Goal: Task Accomplishment & Management: Manage account settings

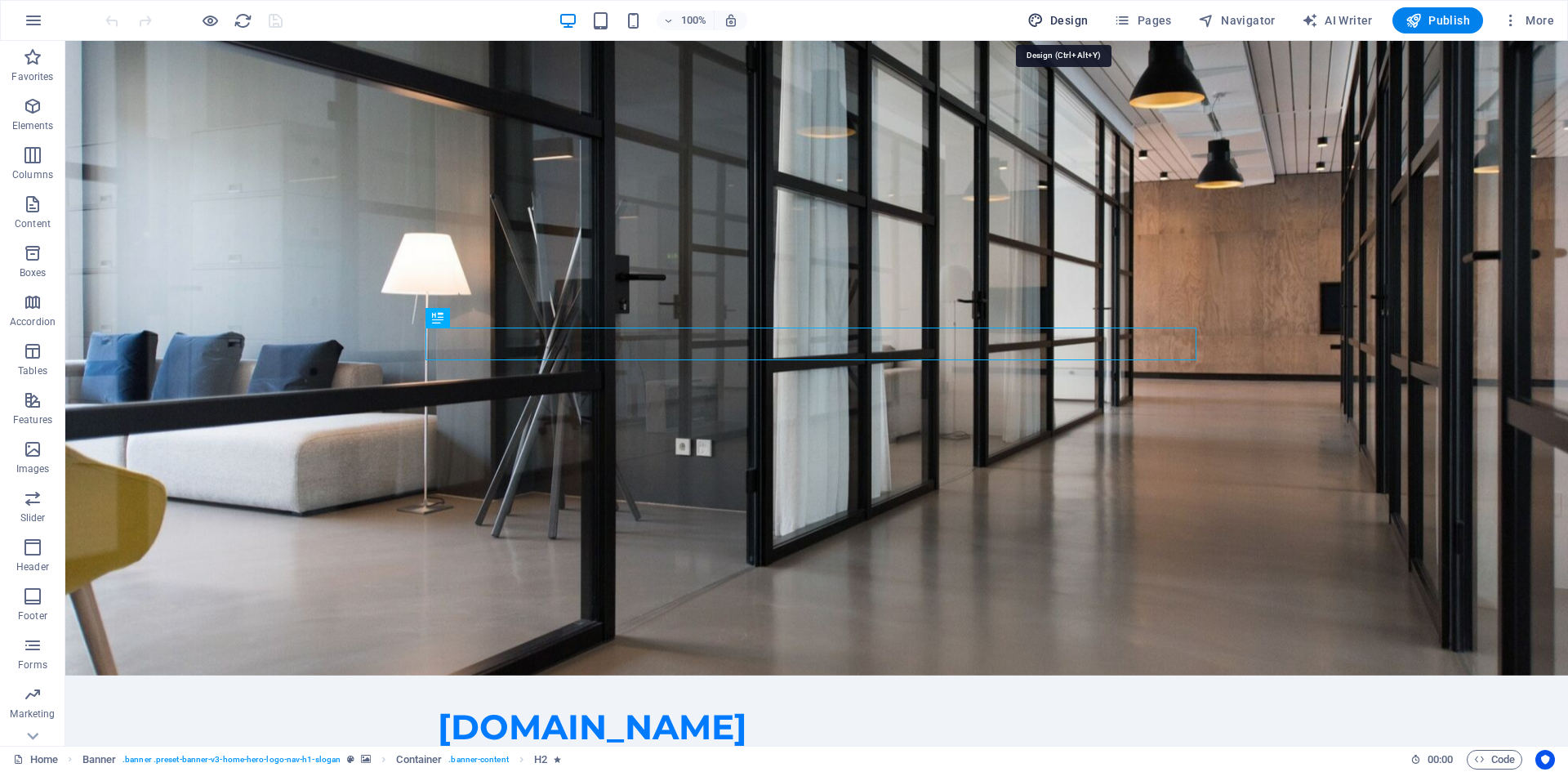
click at [1071, 25] on span "Design" at bounding box center [1058, 20] width 61 height 16
select select "px"
select select "200"
select select "px"
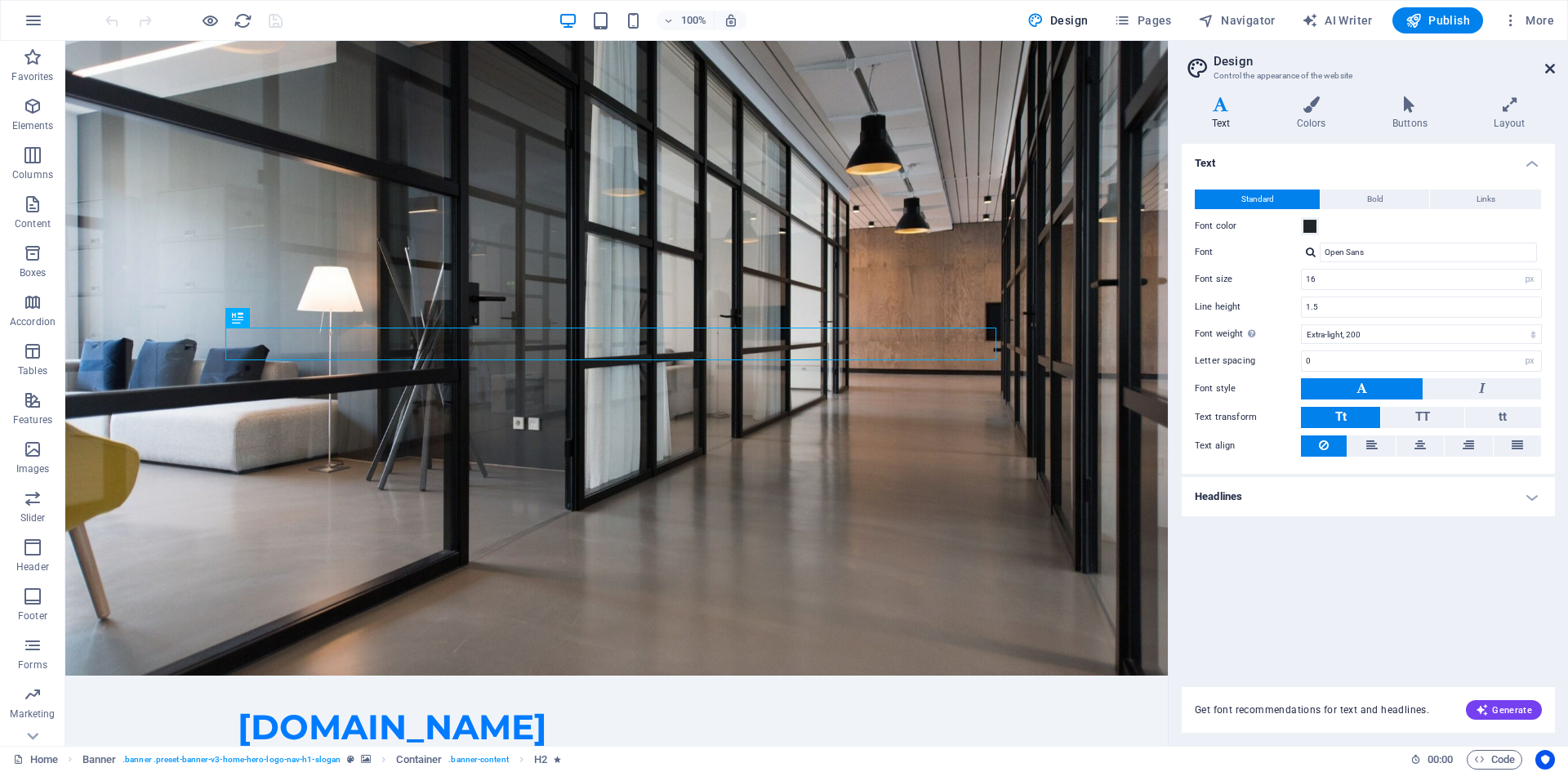
click at [1551, 74] on icon at bounding box center [1550, 69] width 10 height 13
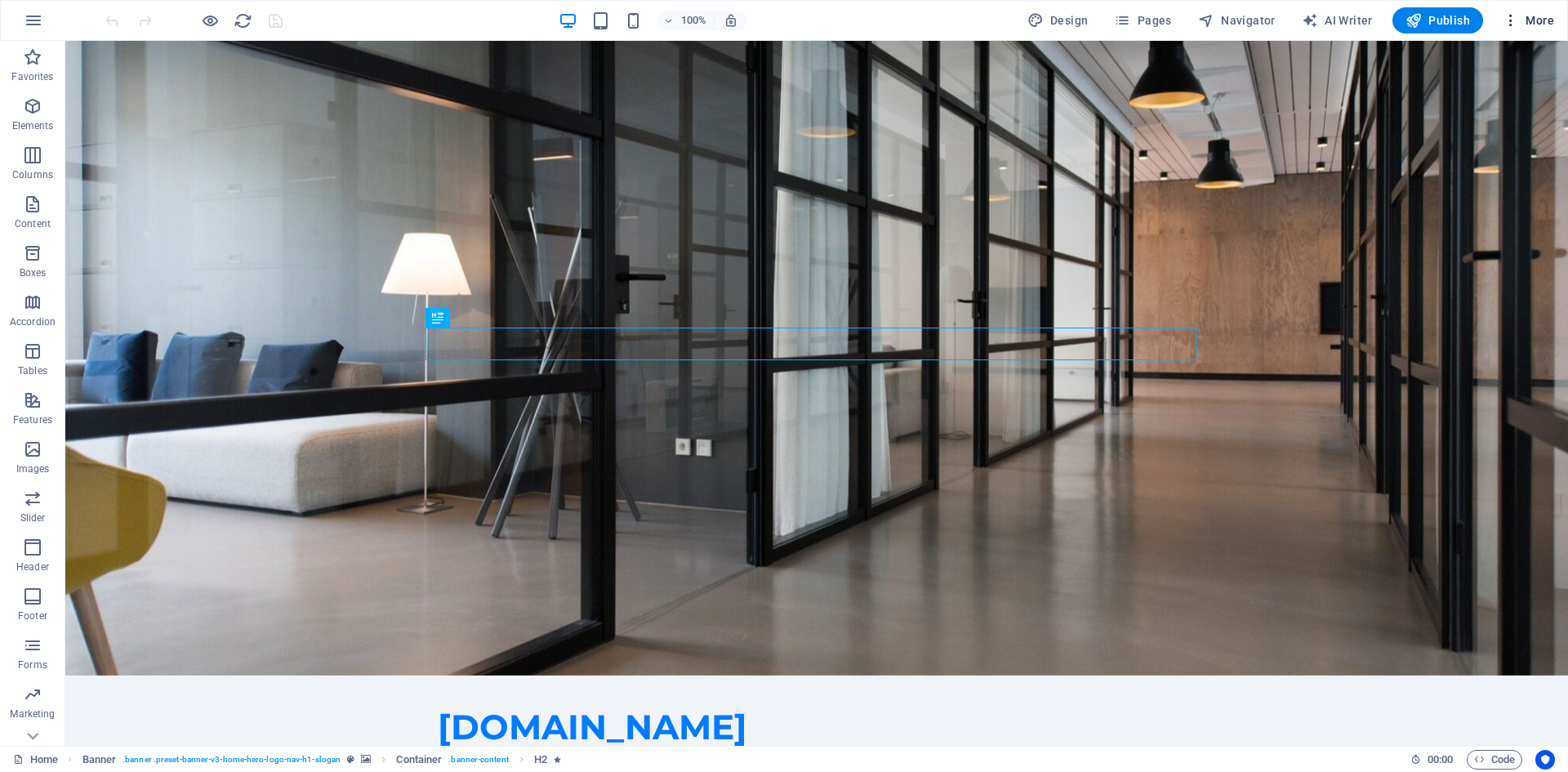
click at [1523, 21] on span "More" at bounding box center [1529, 20] width 52 height 16
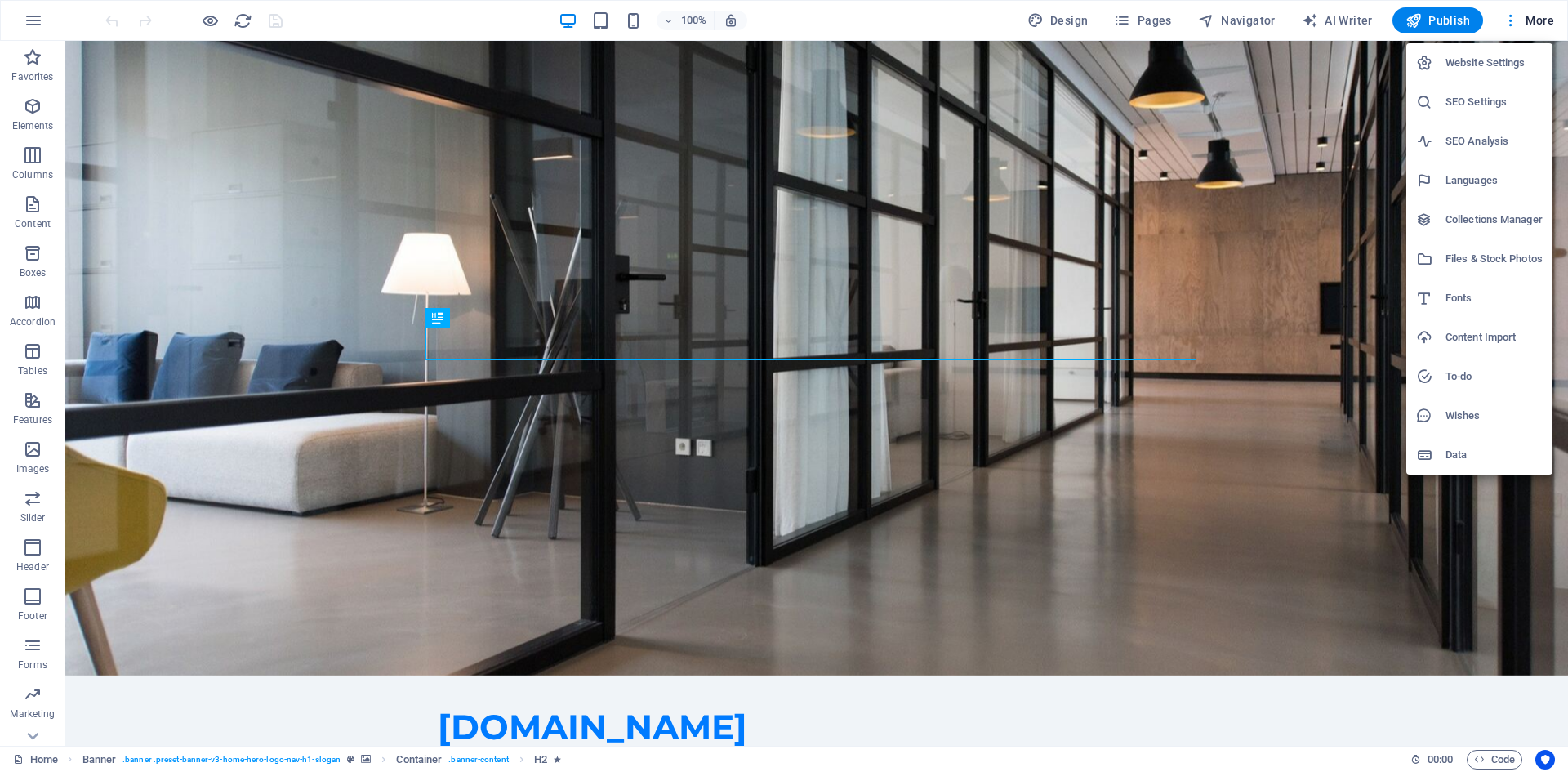
click at [879, 9] on div at bounding box center [784, 386] width 1568 height 772
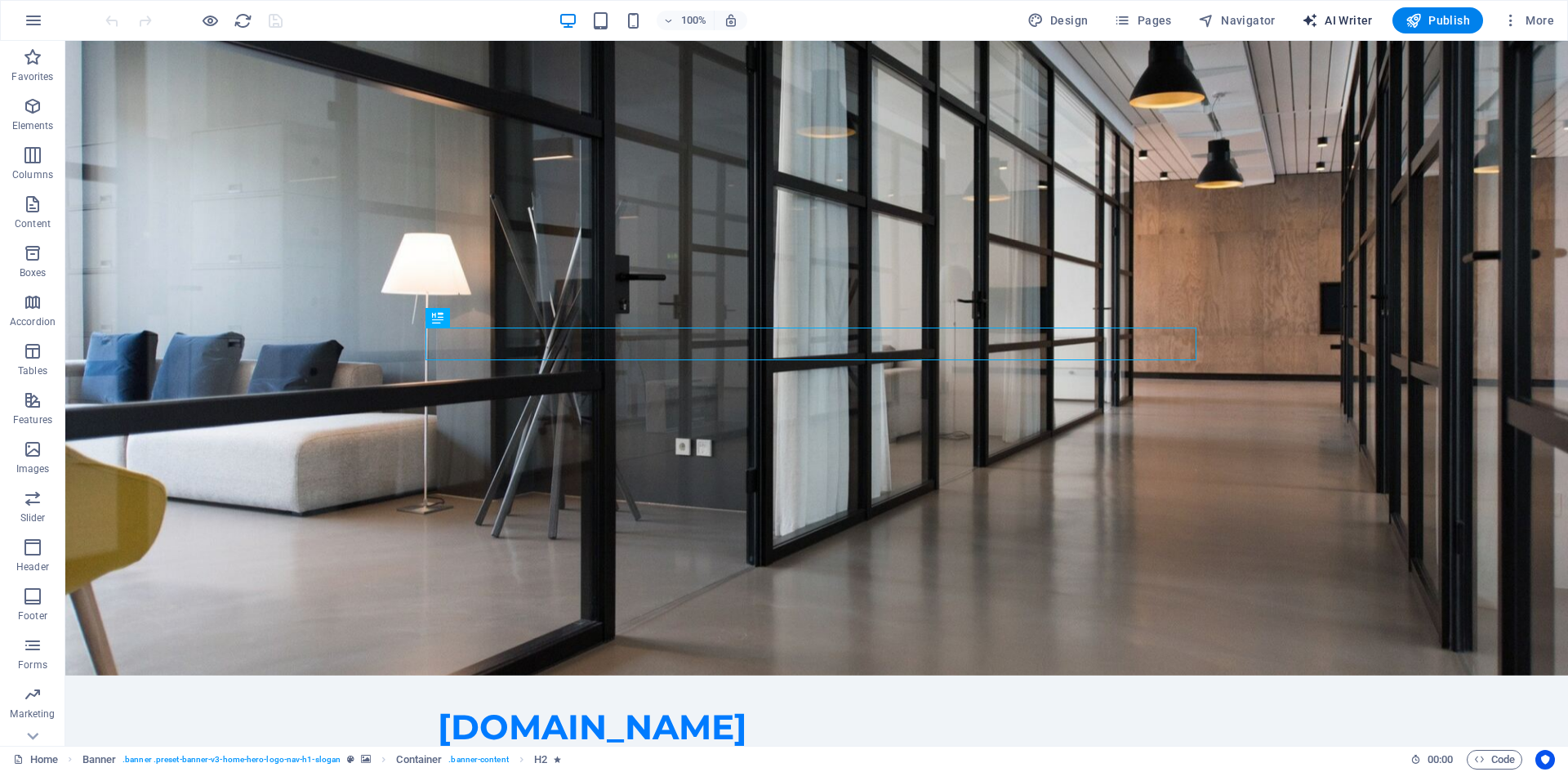
click at [1328, 20] on span "AI Writer" at bounding box center [1337, 20] width 71 height 16
select select "English"
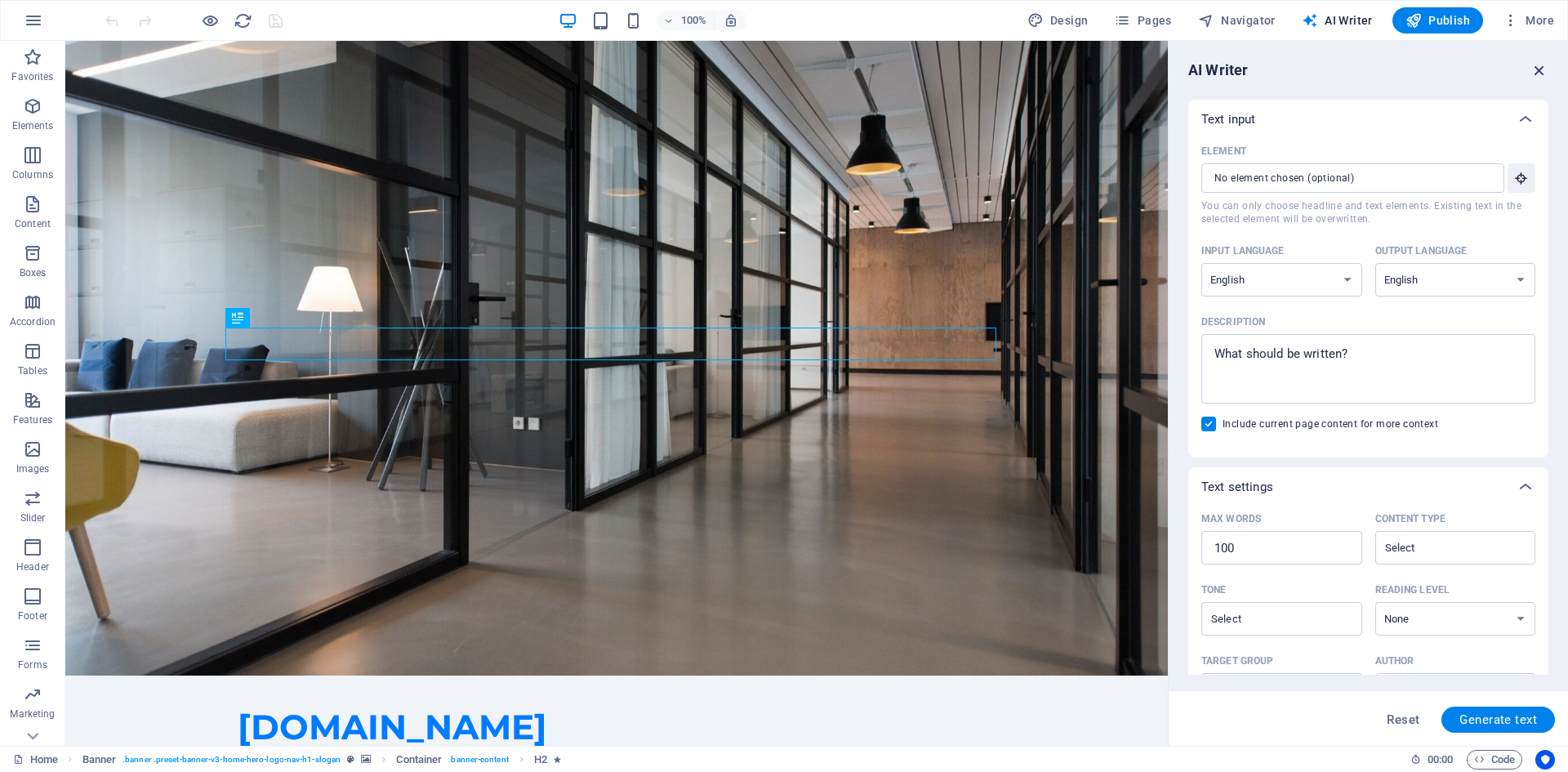
click at [1536, 70] on icon "button" at bounding box center [1539, 70] width 18 height 18
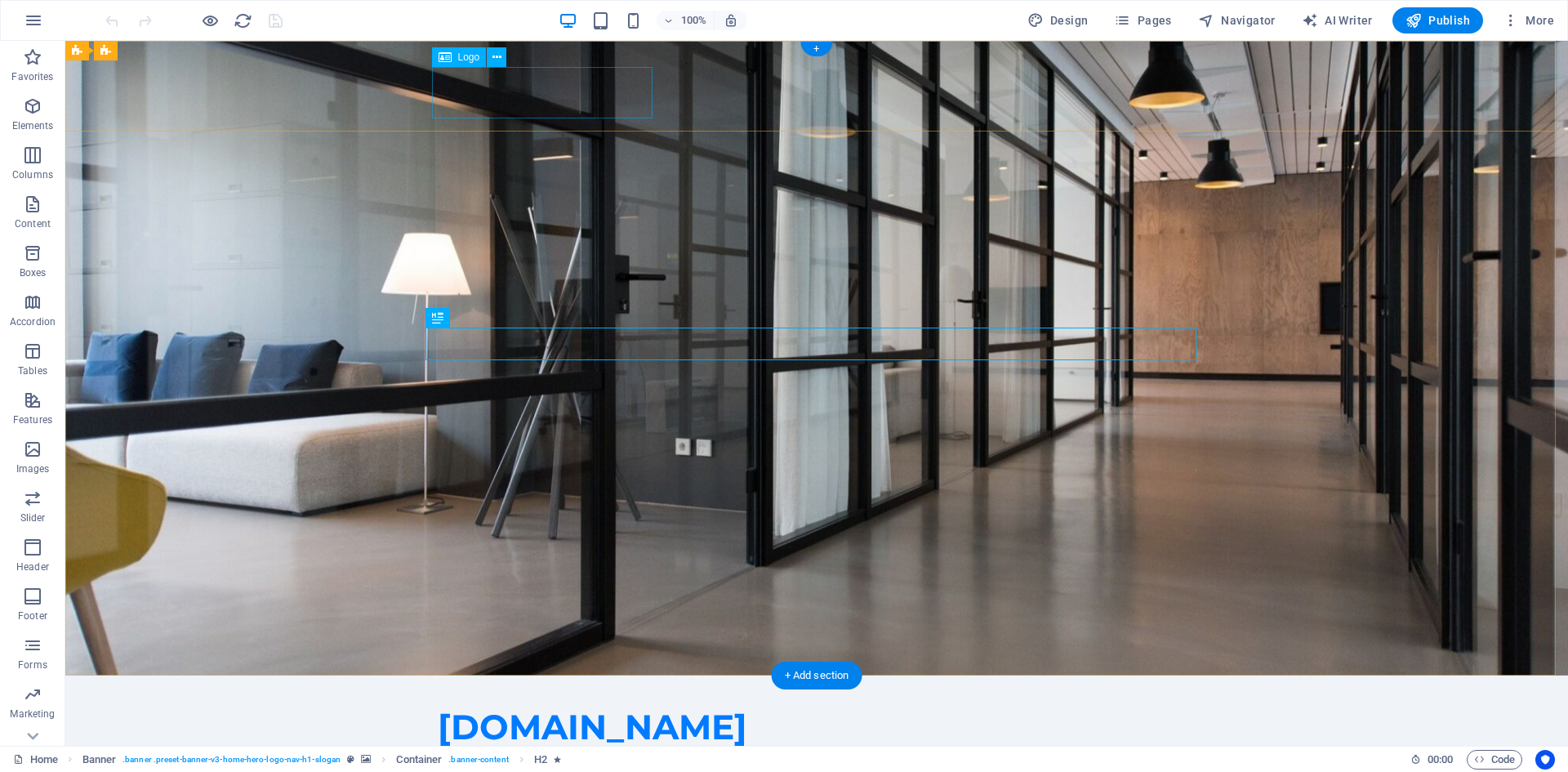
click at [560, 702] on div "[DOMAIN_NAME]" at bounding box center [817, 728] width 758 height 52
click at [493, 57] on icon at bounding box center [497, 57] width 9 height 17
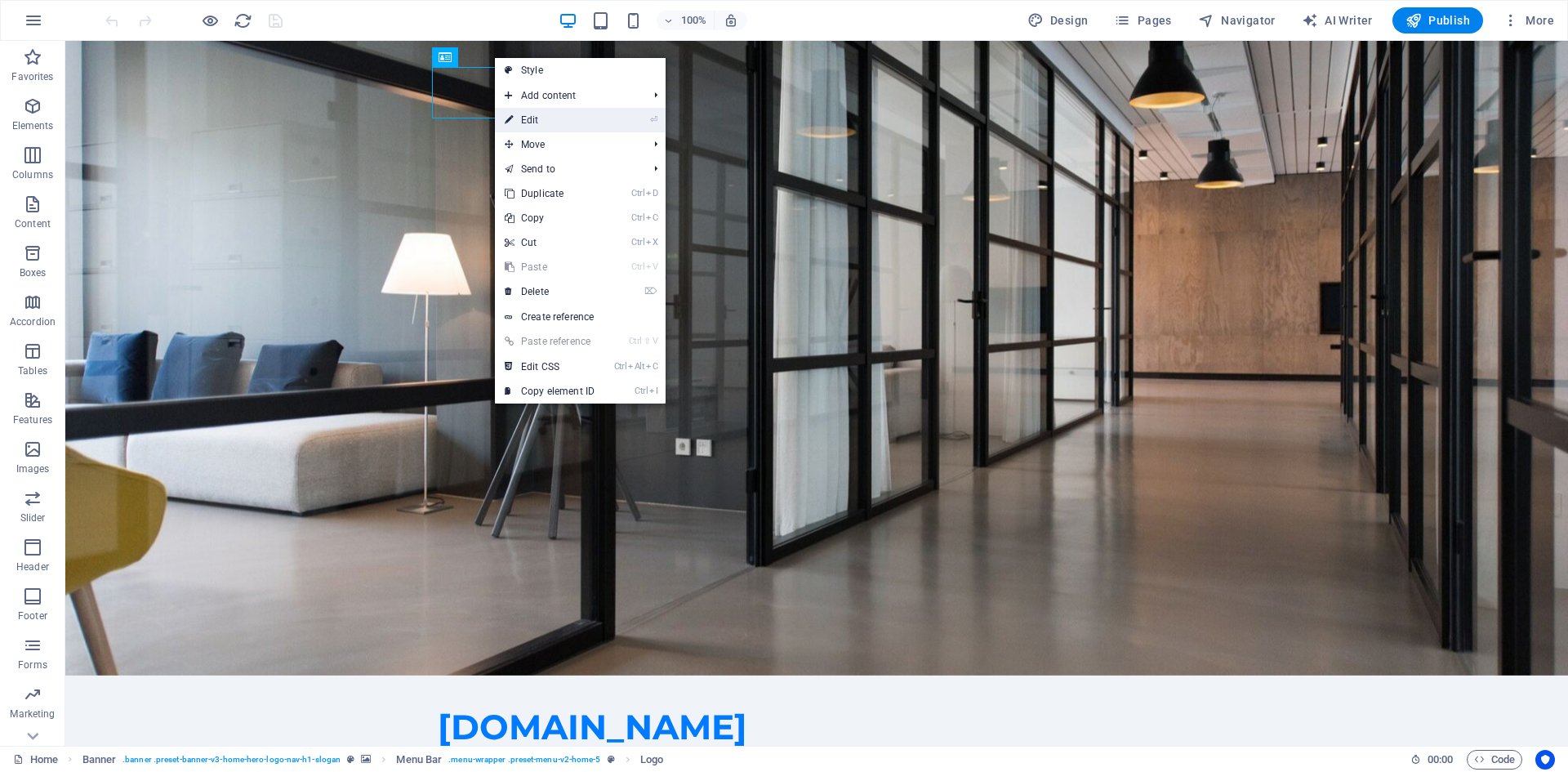
click at [533, 119] on link "⏎ Edit" at bounding box center [549, 121] width 109 height 25
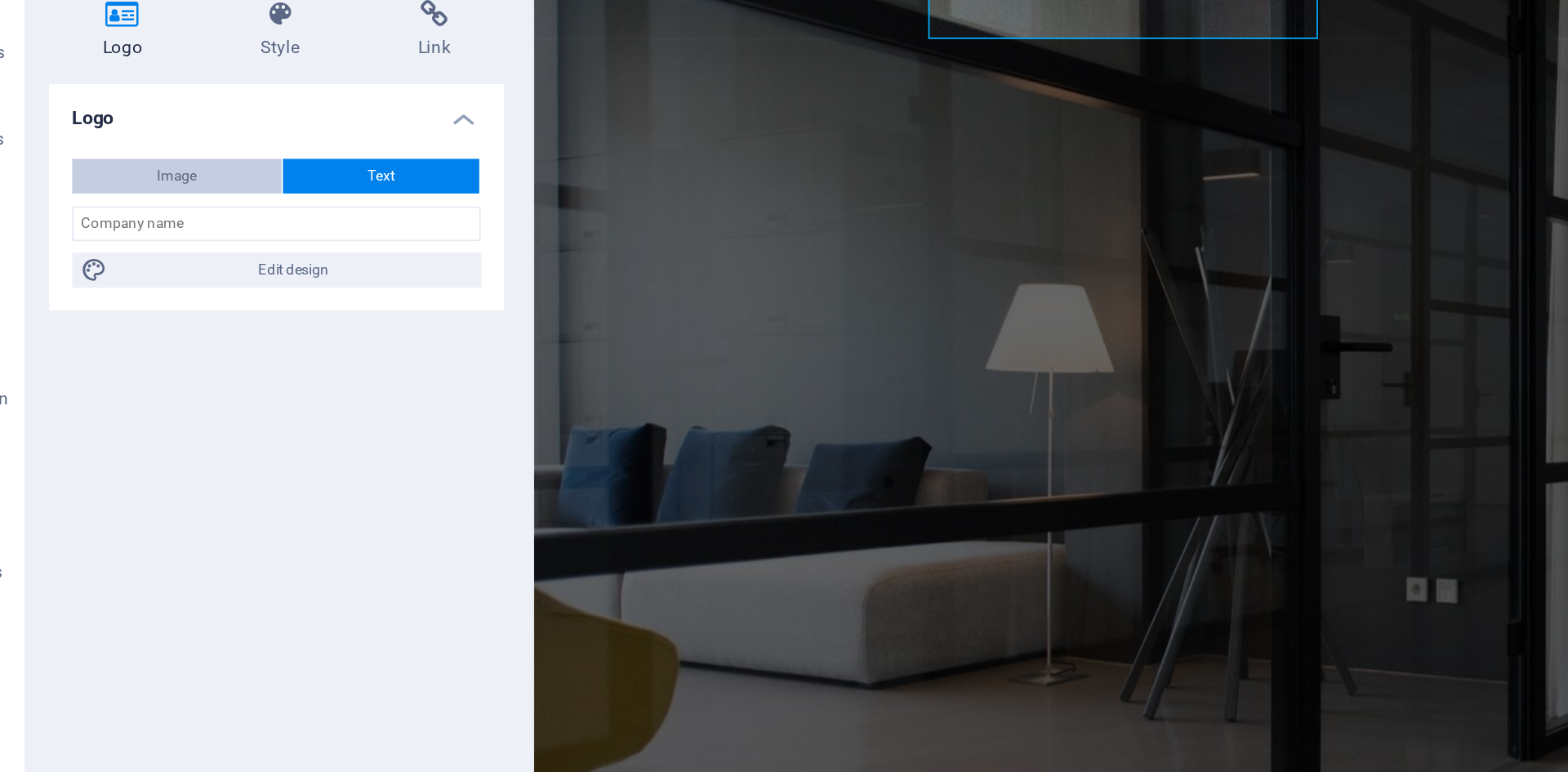
click at [148, 196] on span "Image" at bounding box center [151, 196] width 23 height 19
select select "DISABLED_OPTION_VALUE"
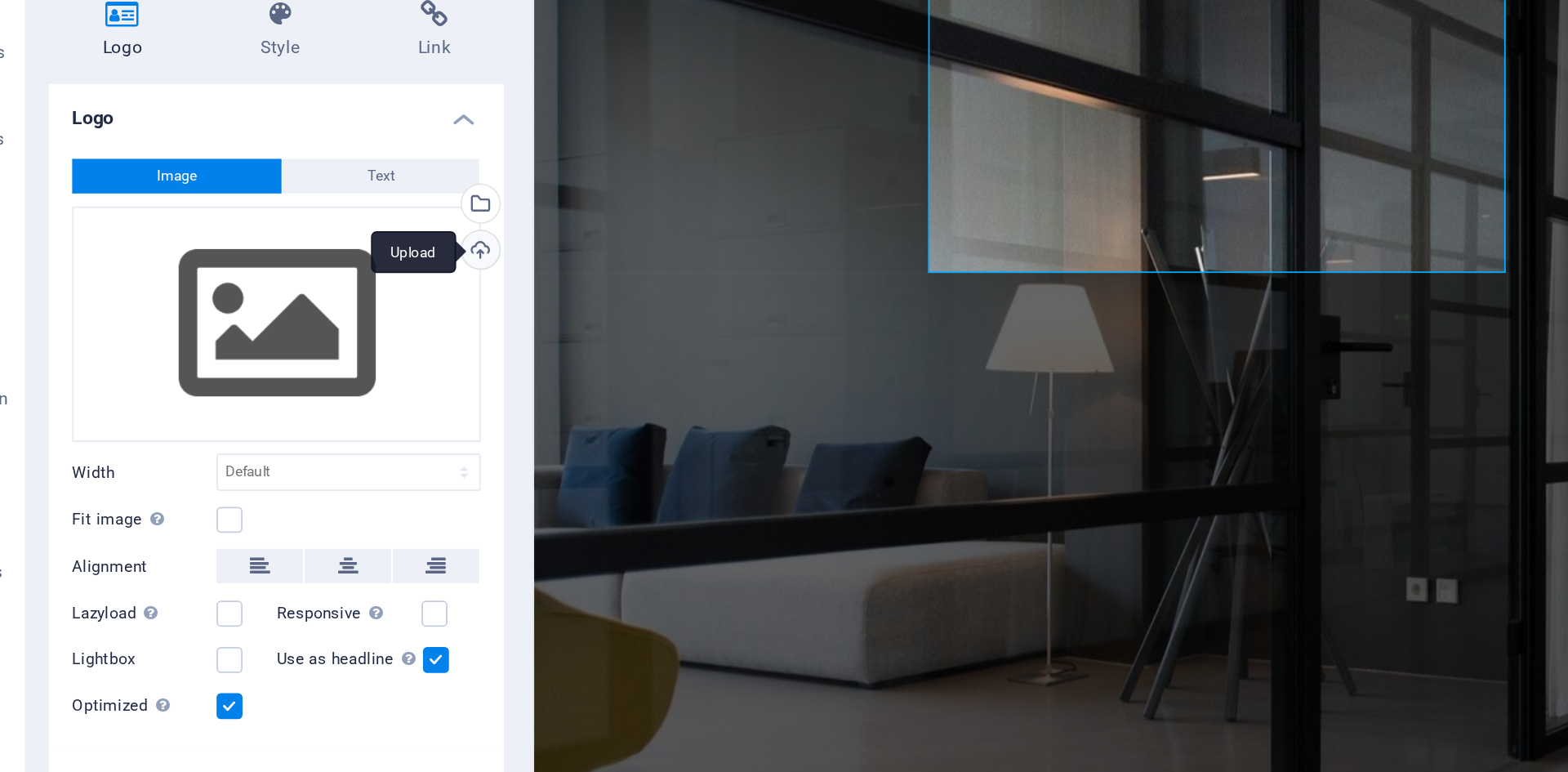
click at [319, 242] on div "Upload" at bounding box center [322, 239] width 25 height 25
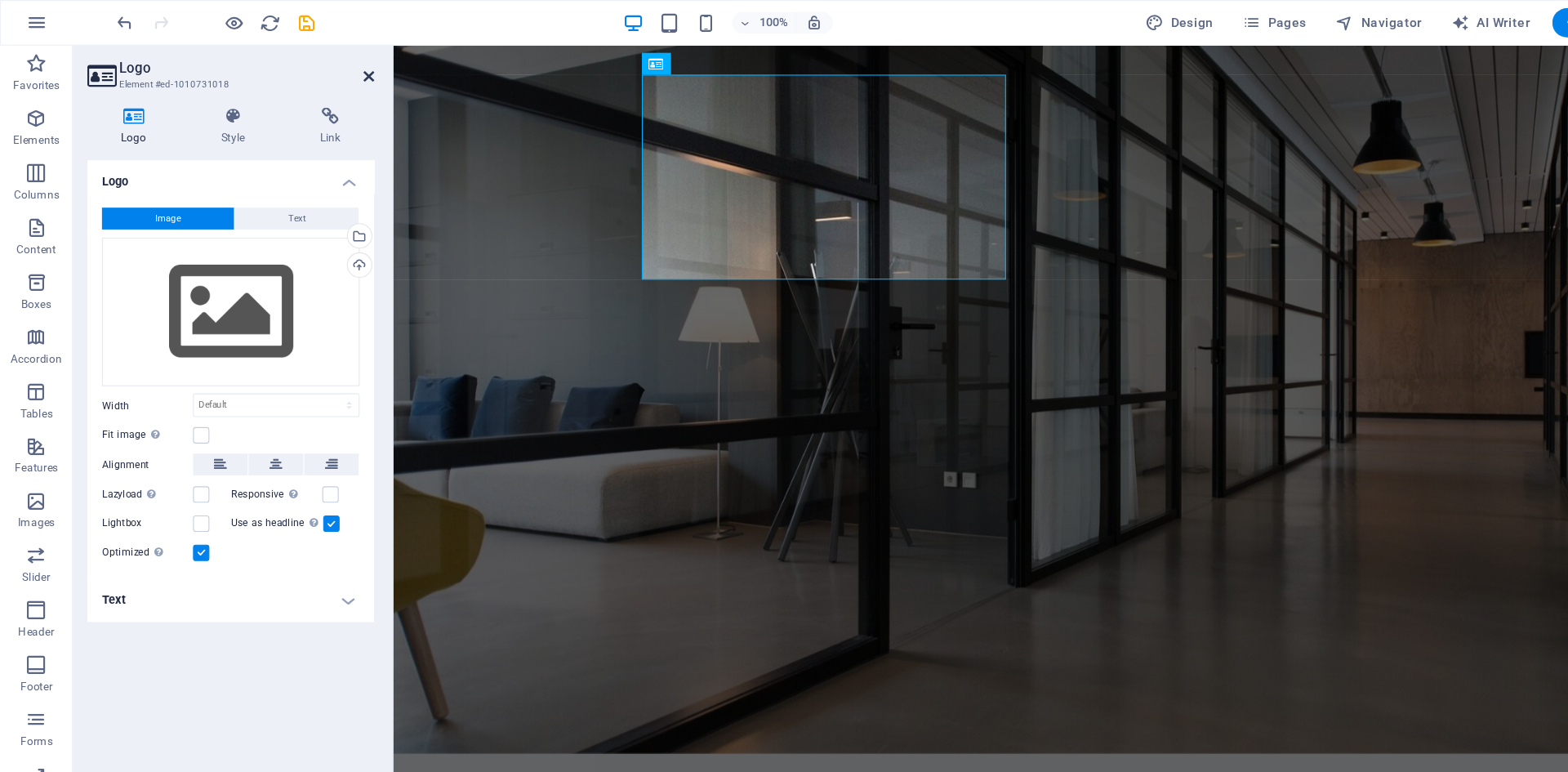
click at [325, 66] on icon at bounding box center [330, 69] width 10 height 13
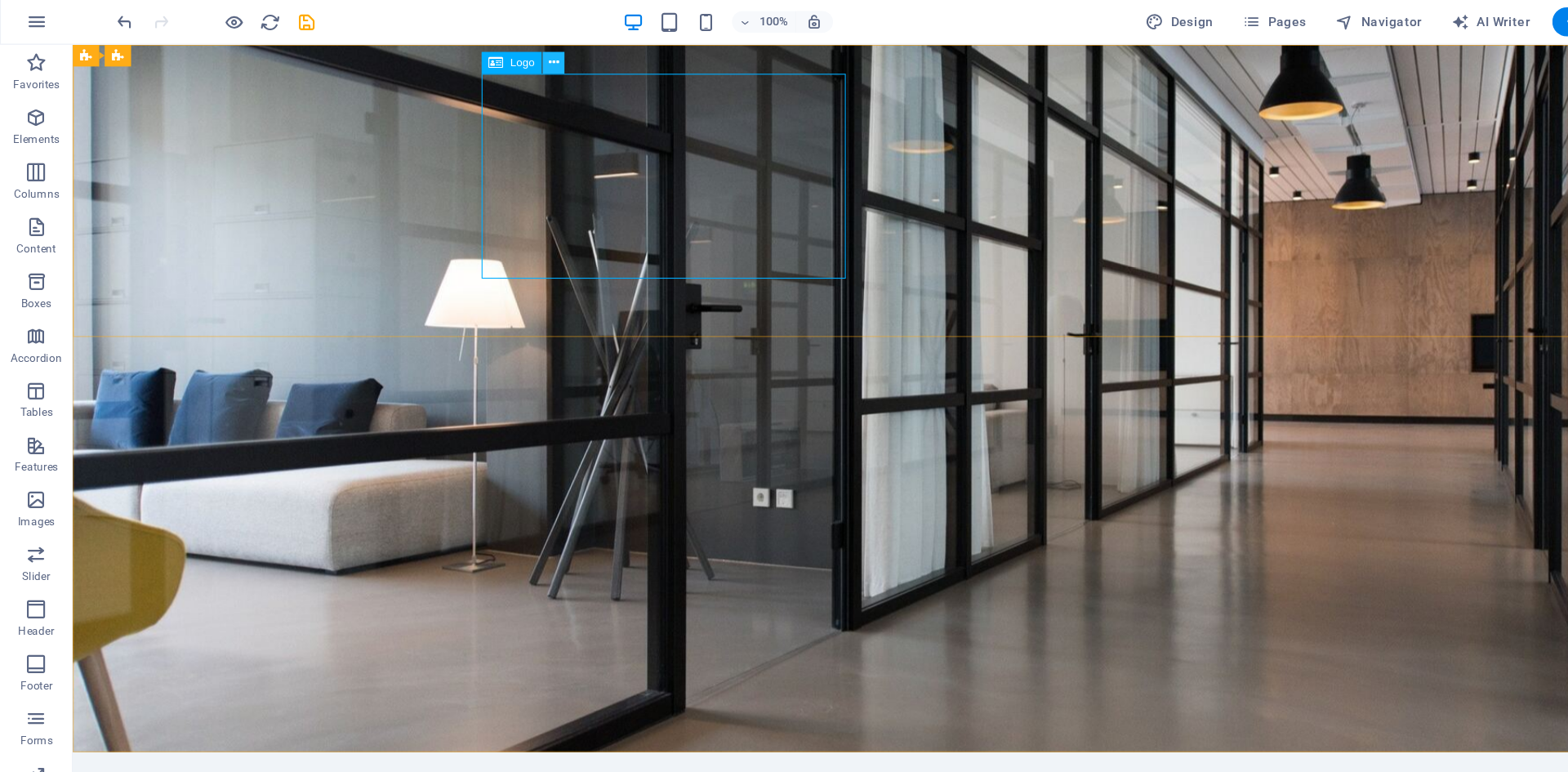
click at [495, 57] on icon at bounding box center [497, 57] width 9 height 17
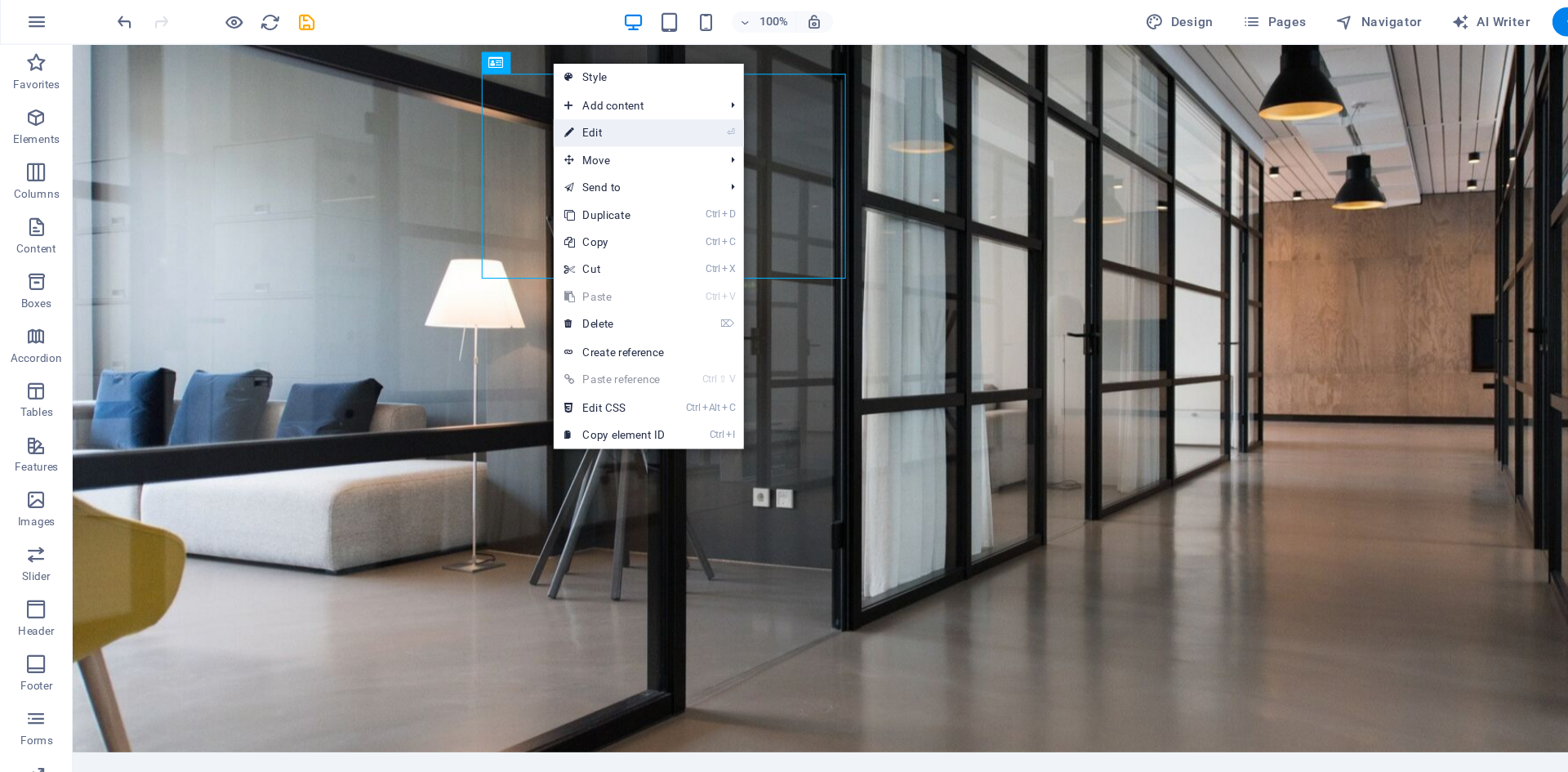
click at [541, 117] on link "⏎ Edit" at bounding box center [551, 121] width 109 height 25
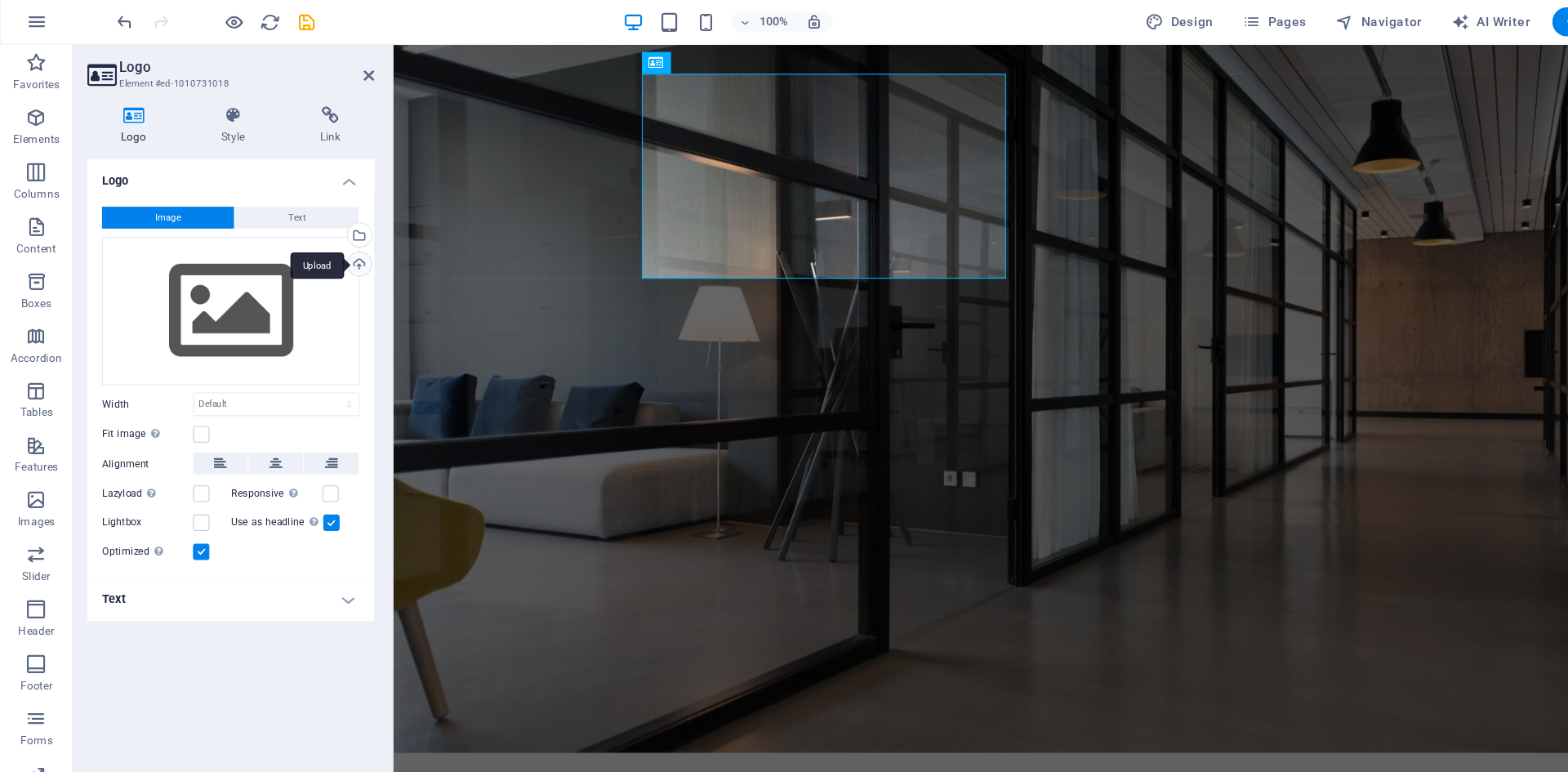
click at [320, 238] on div "Upload" at bounding box center [322, 239] width 25 height 25
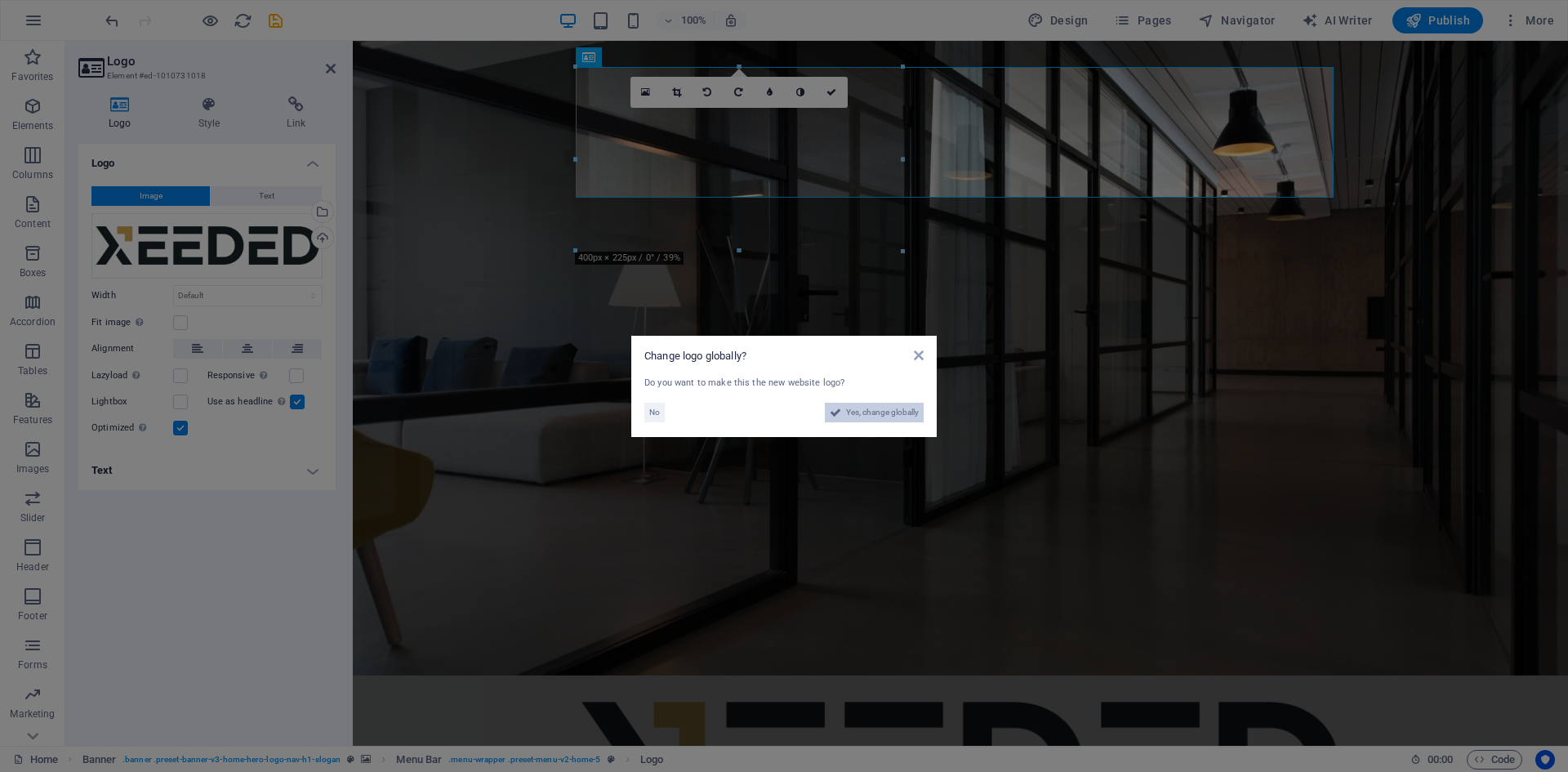
click at [862, 406] on span "Yes, change globally" at bounding box center [883, 413] width 73 height 19
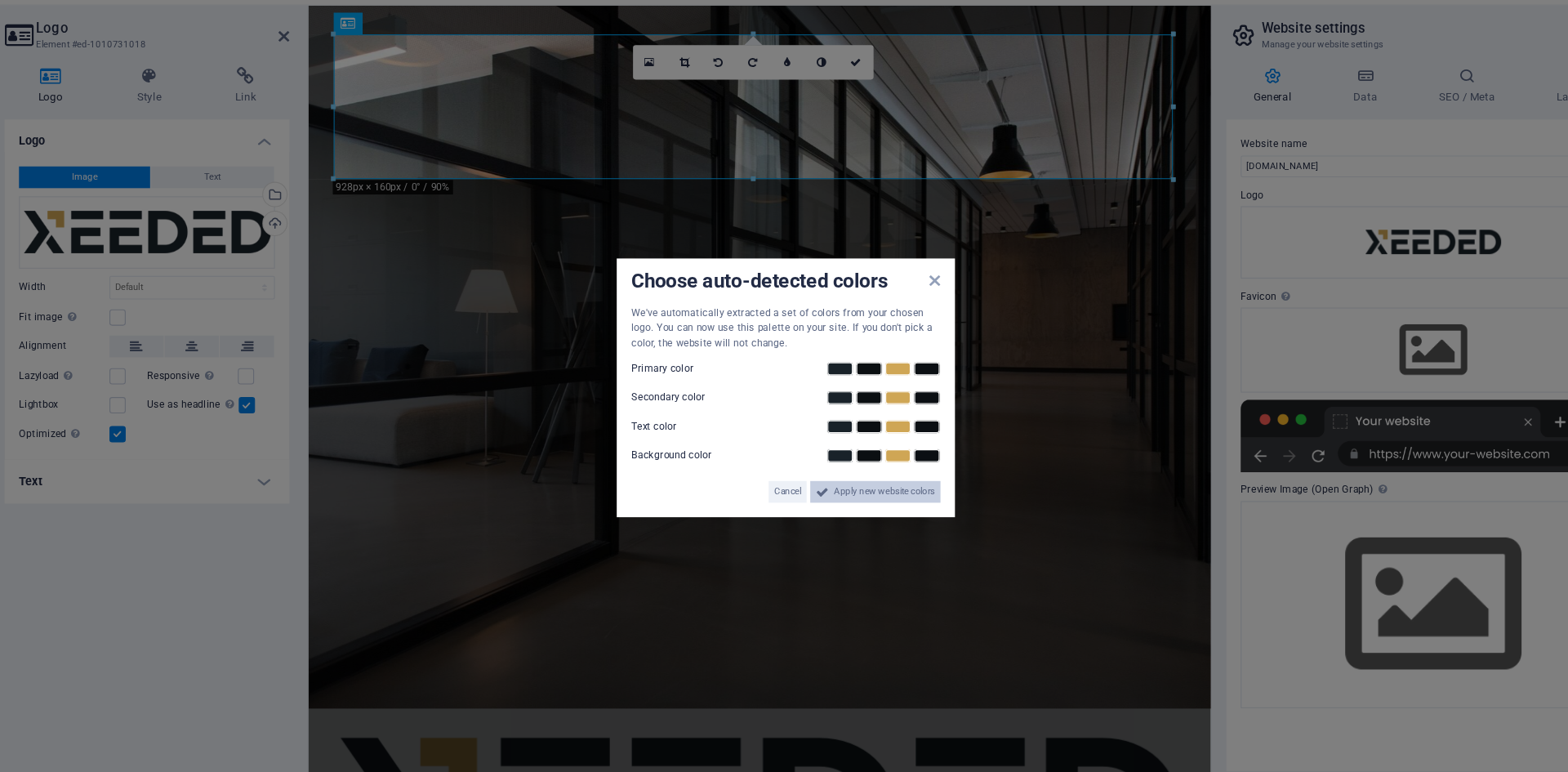
click at [886, 484] on span "Apply new website colors" at bounding box center [873, 481] width 92 height 19
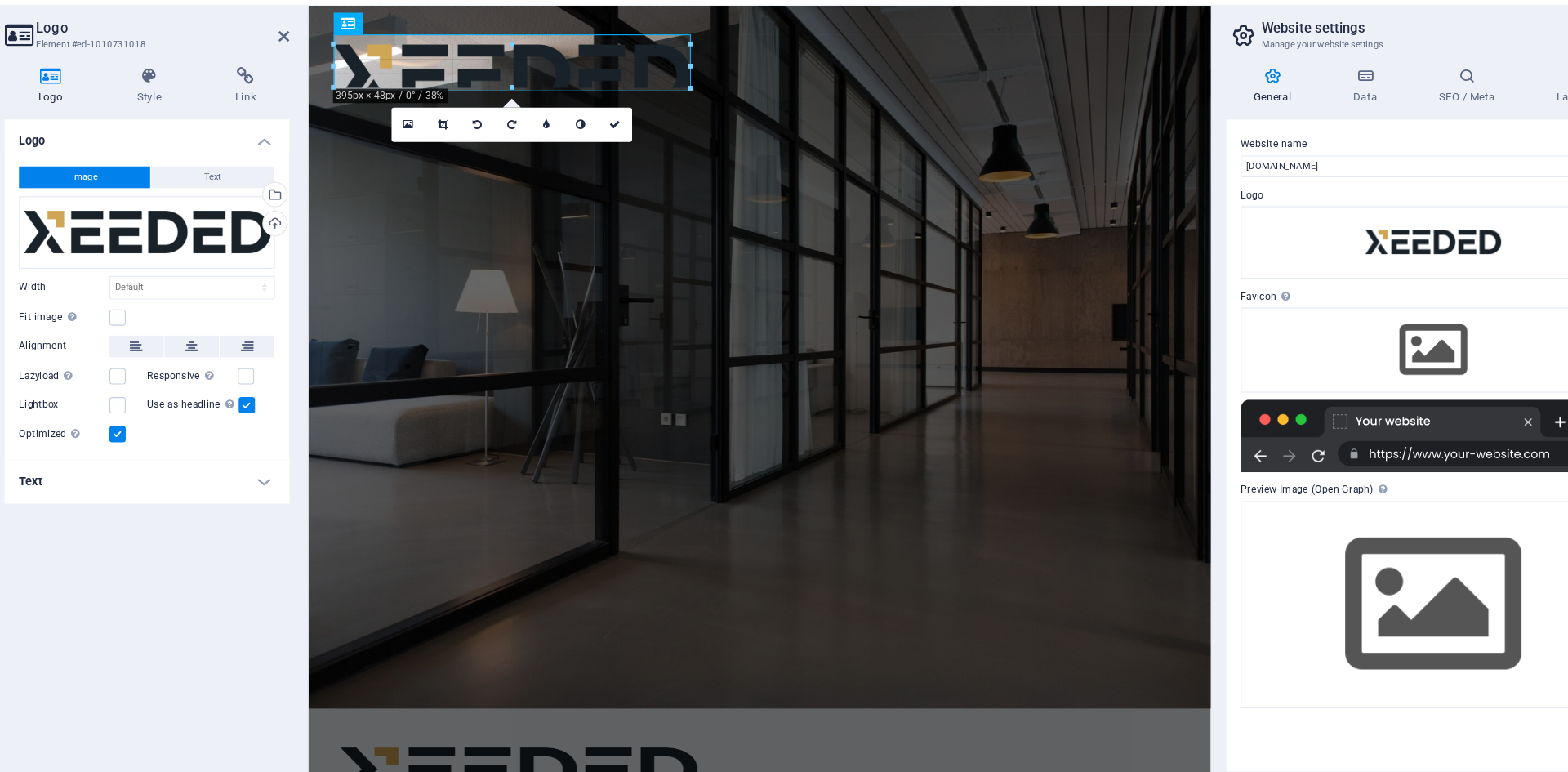
drag, startPoint x: 1129, startPoint y: 199, endPoint x: 628, endPoint y: 105, distance: 509.7
type input "394"
select select "px"
drag, startPoint x: 699, startPoint y: 120, endPoint x: 526, endPoint y: 105, distance: 173.6
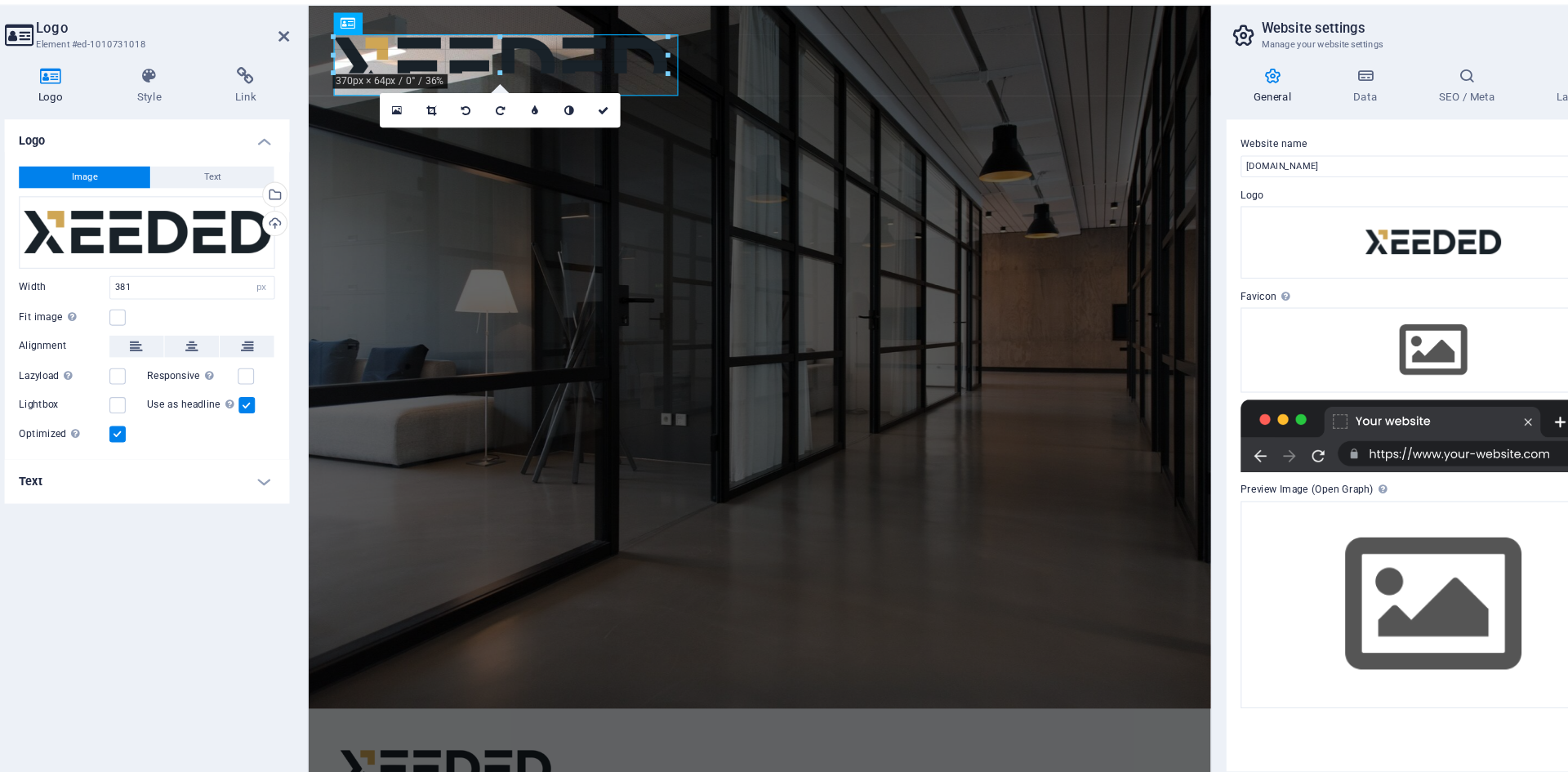
drag, startPoint x: 689, startPoint y: 93, endPoint x: 569, endPoint y: 82, distance: 120.5
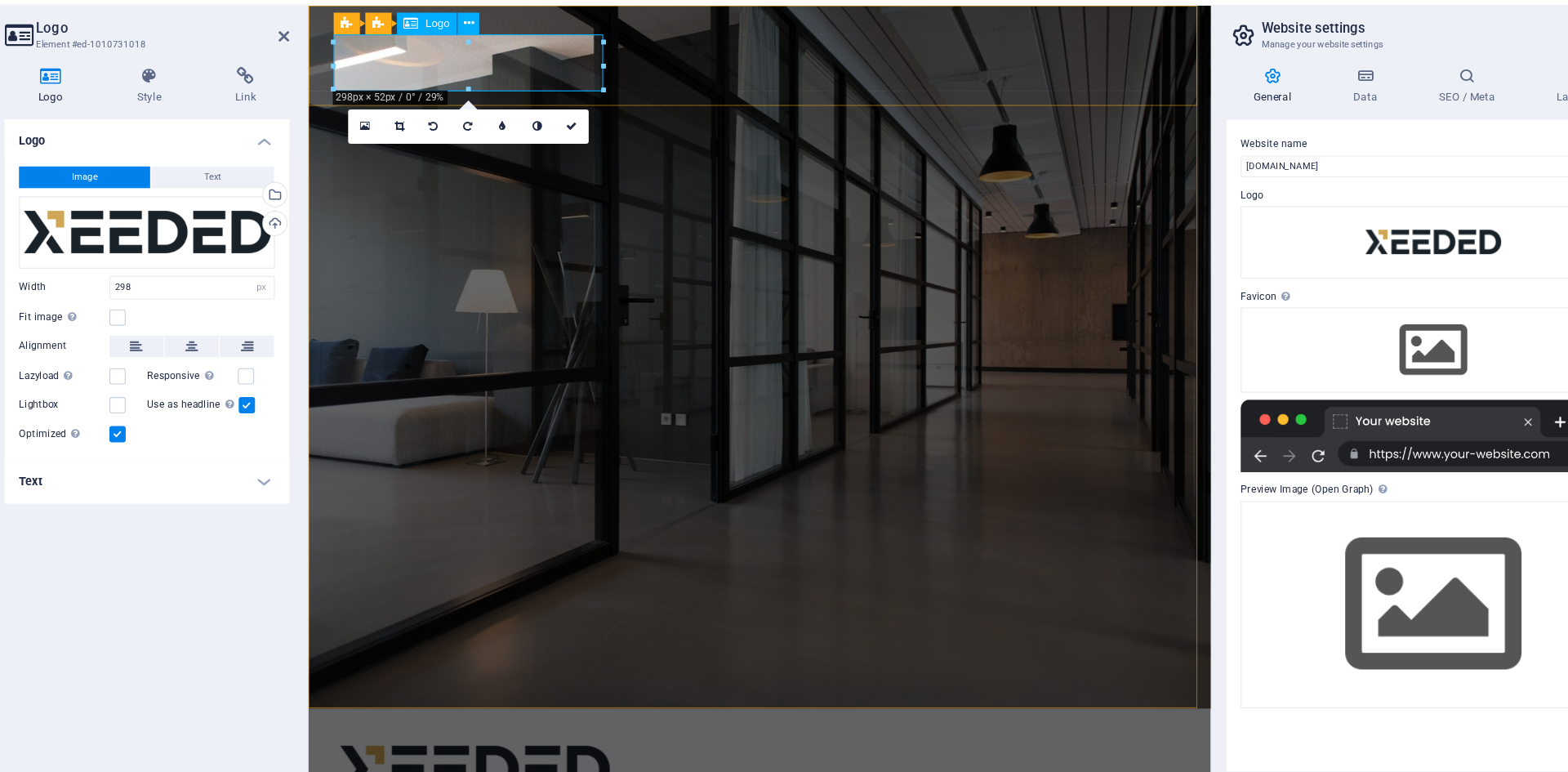
drag, startPoint x: 928, startPoint y: 98, endPoint x: 452, endPoint y: 60, distance: 477.5
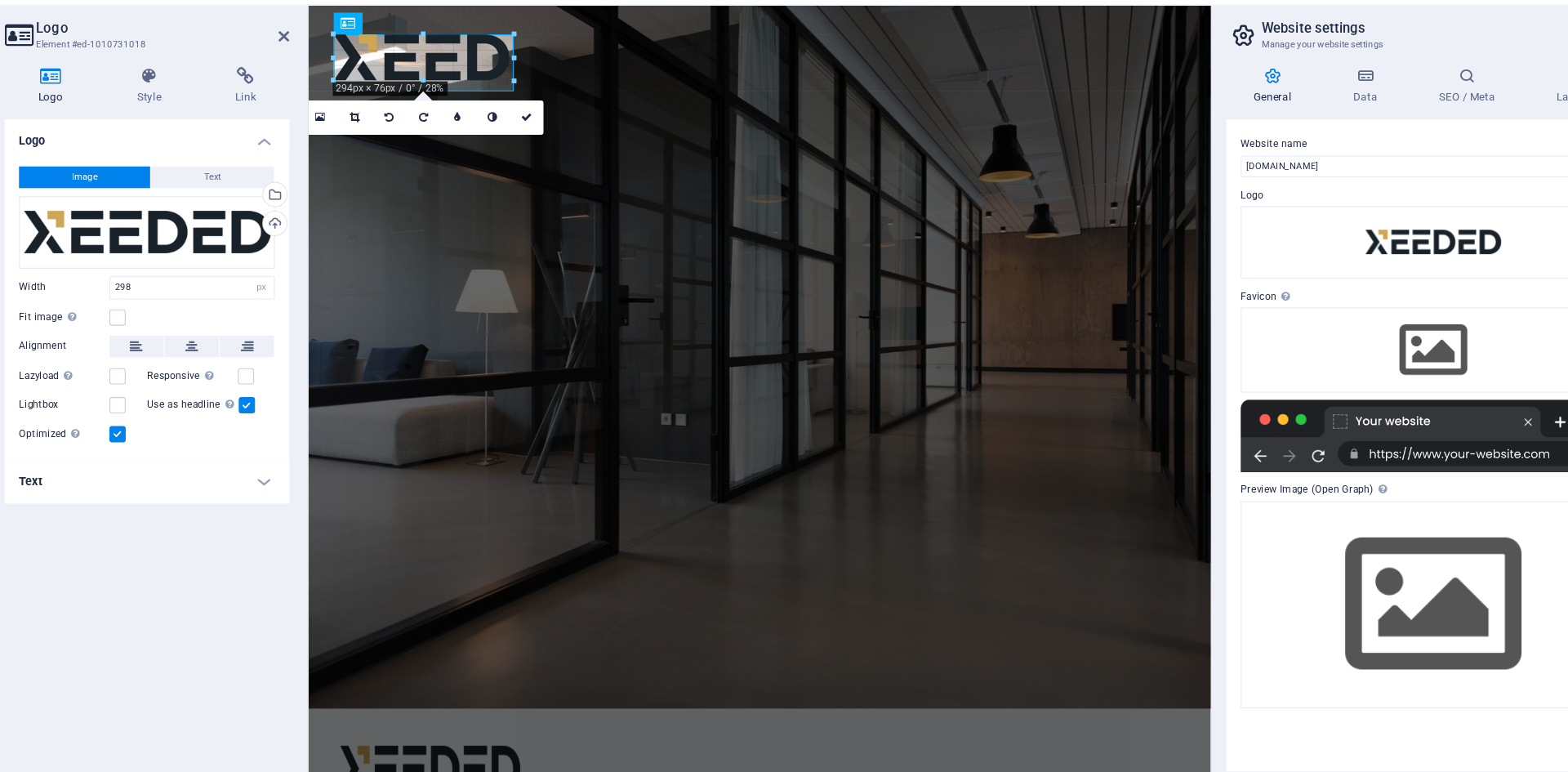
type input "198"
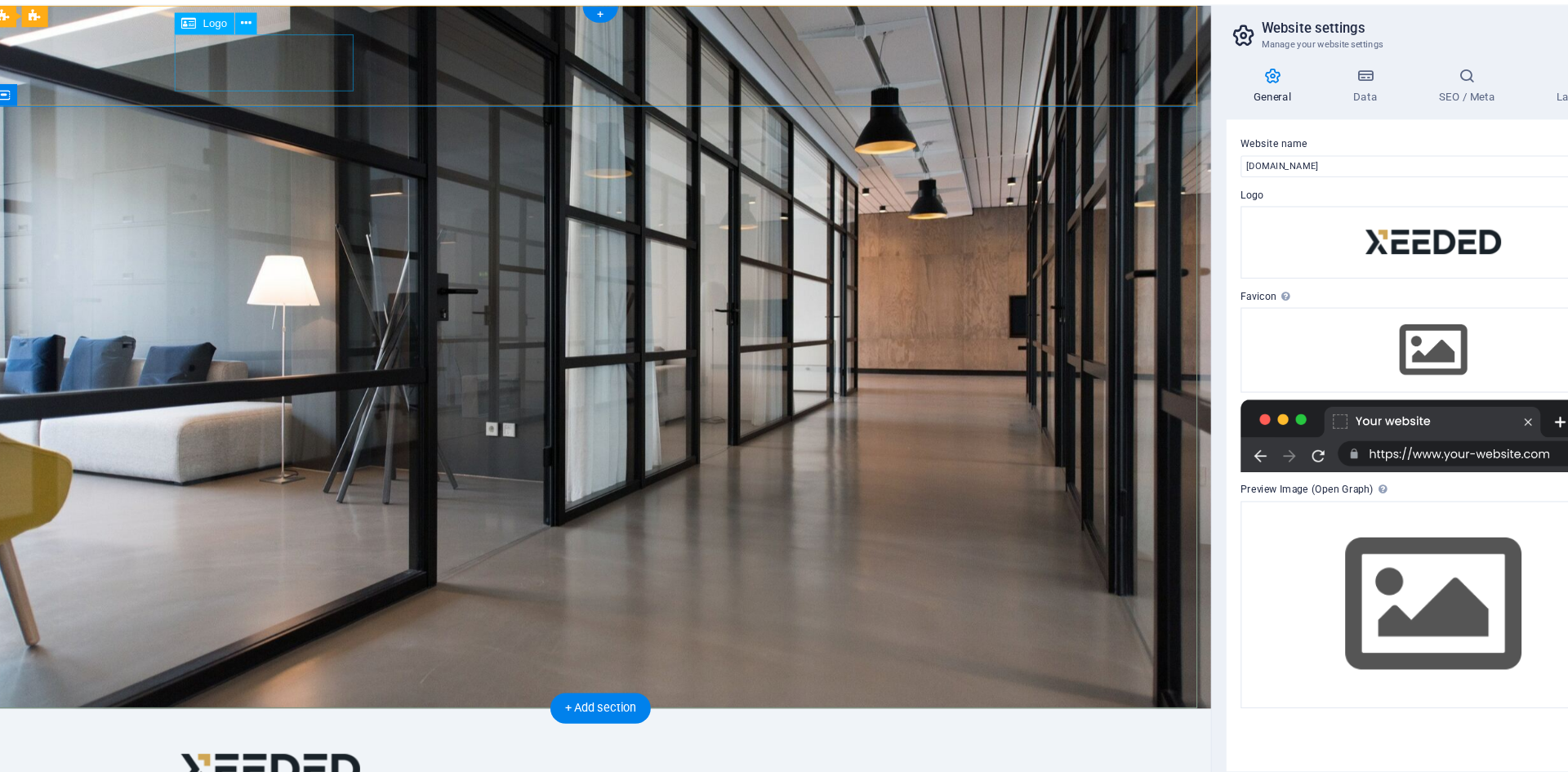
click at [273, 666] on div at bounding box center [542, 692] width 758 height 52
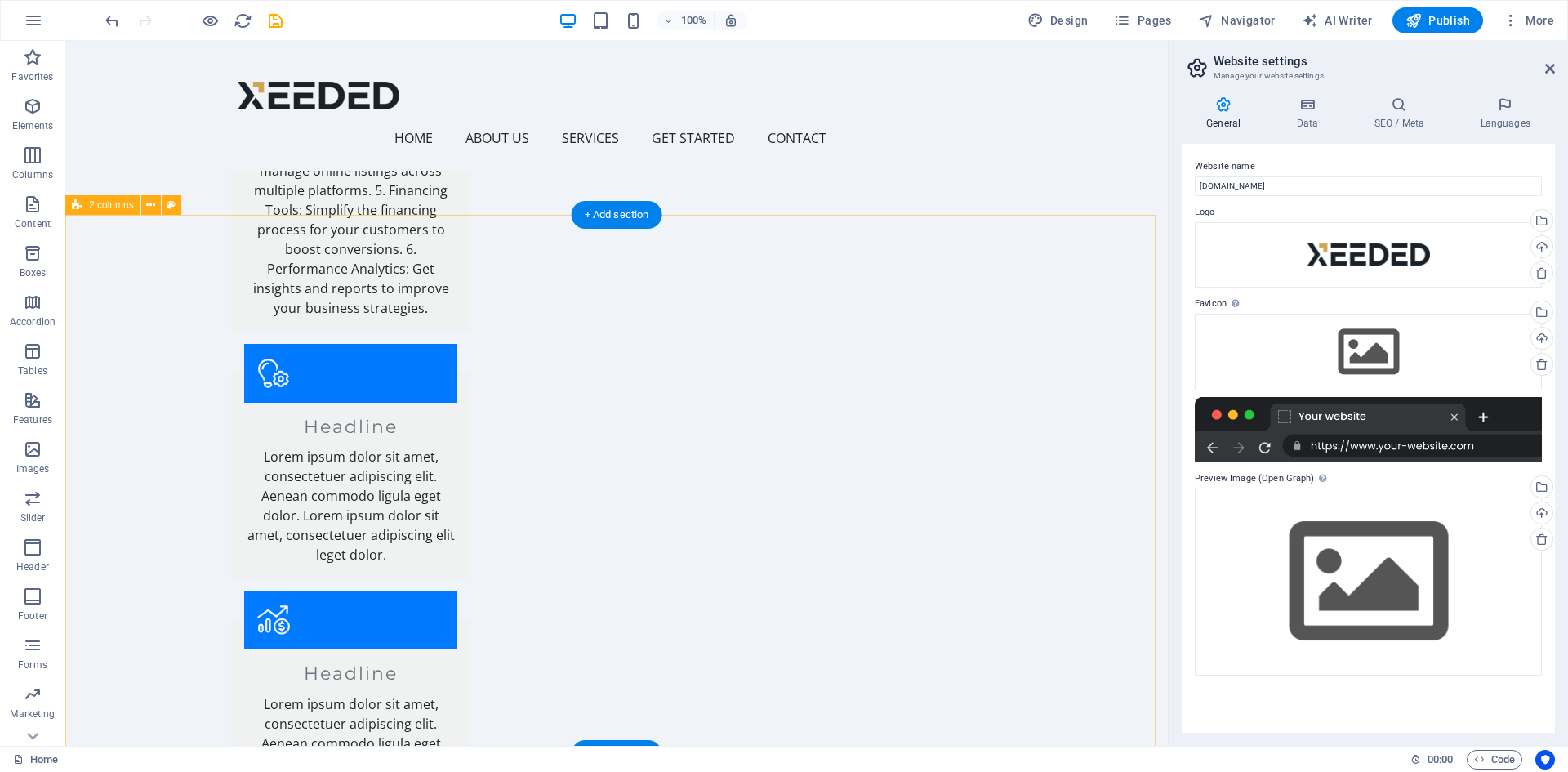
scroll to position [2235, 0]
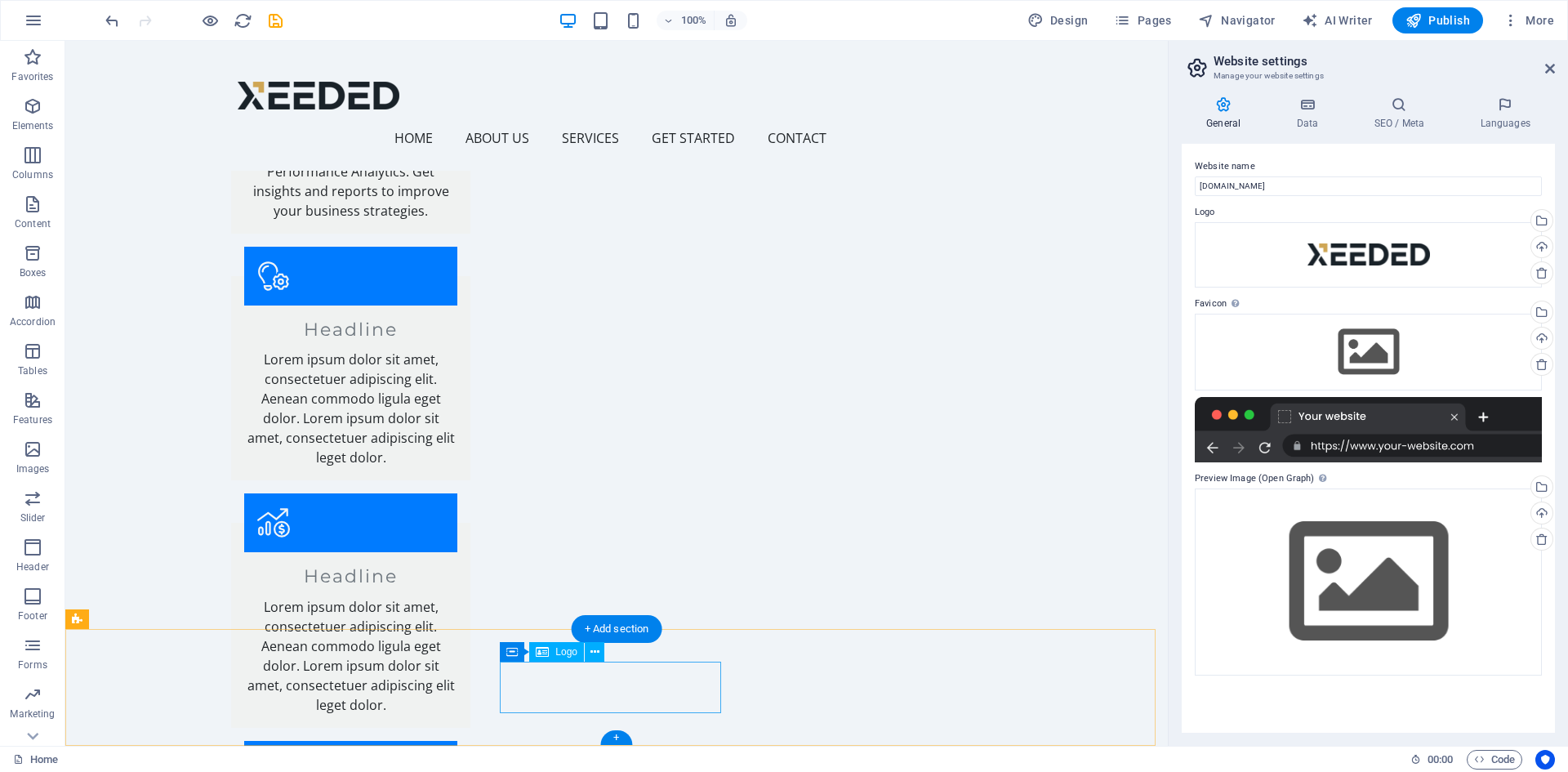
click at [593, 651] on icon at bounding box center [594, 652] width 9 height 17
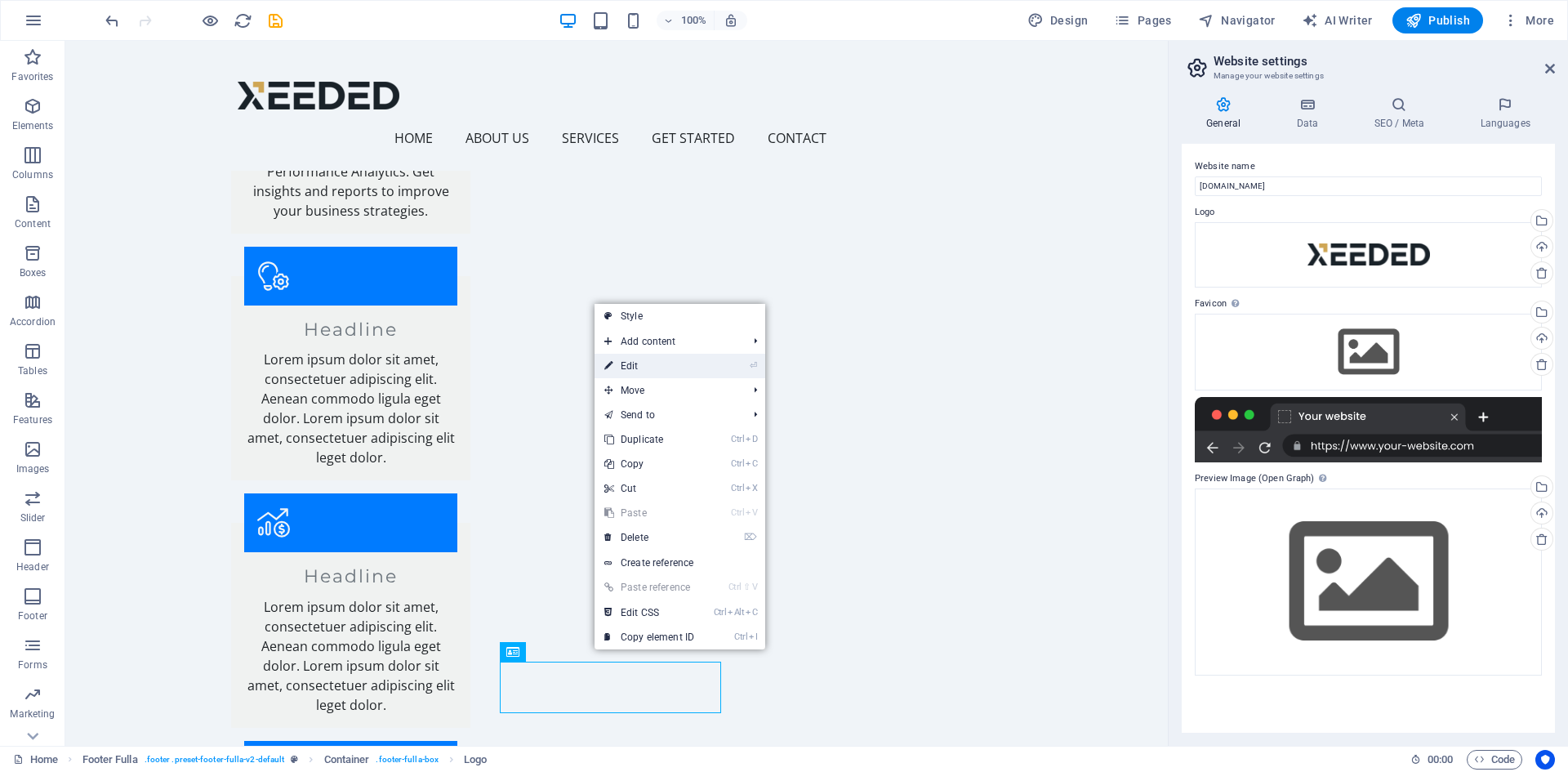
click at [665, 372] on link "⏎ Edit" at bounding box center [649, 366] width 109 height 25
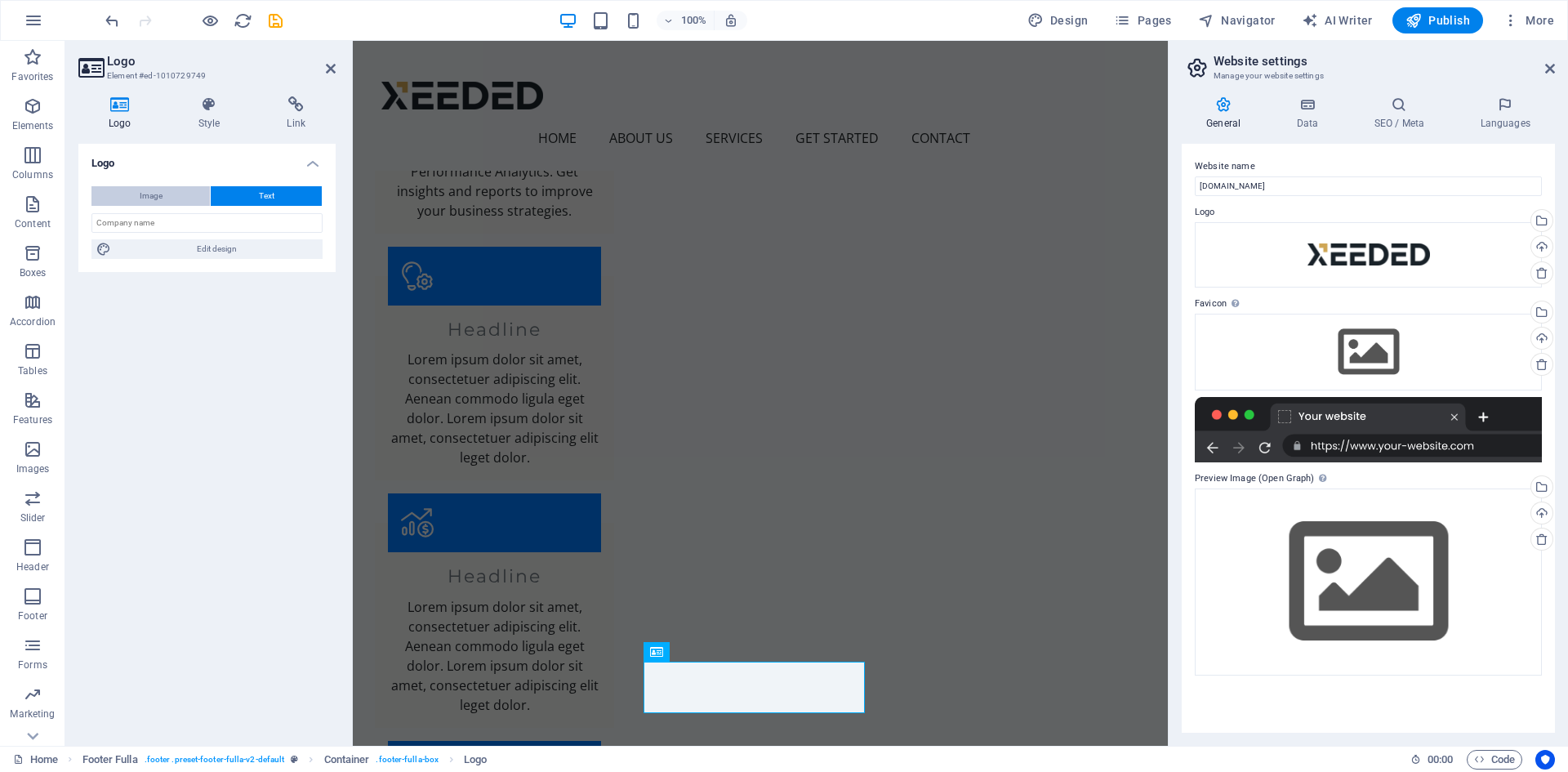
click at [169, 195] on button "Image" at bounding box center [151, 196] width 119 height 19
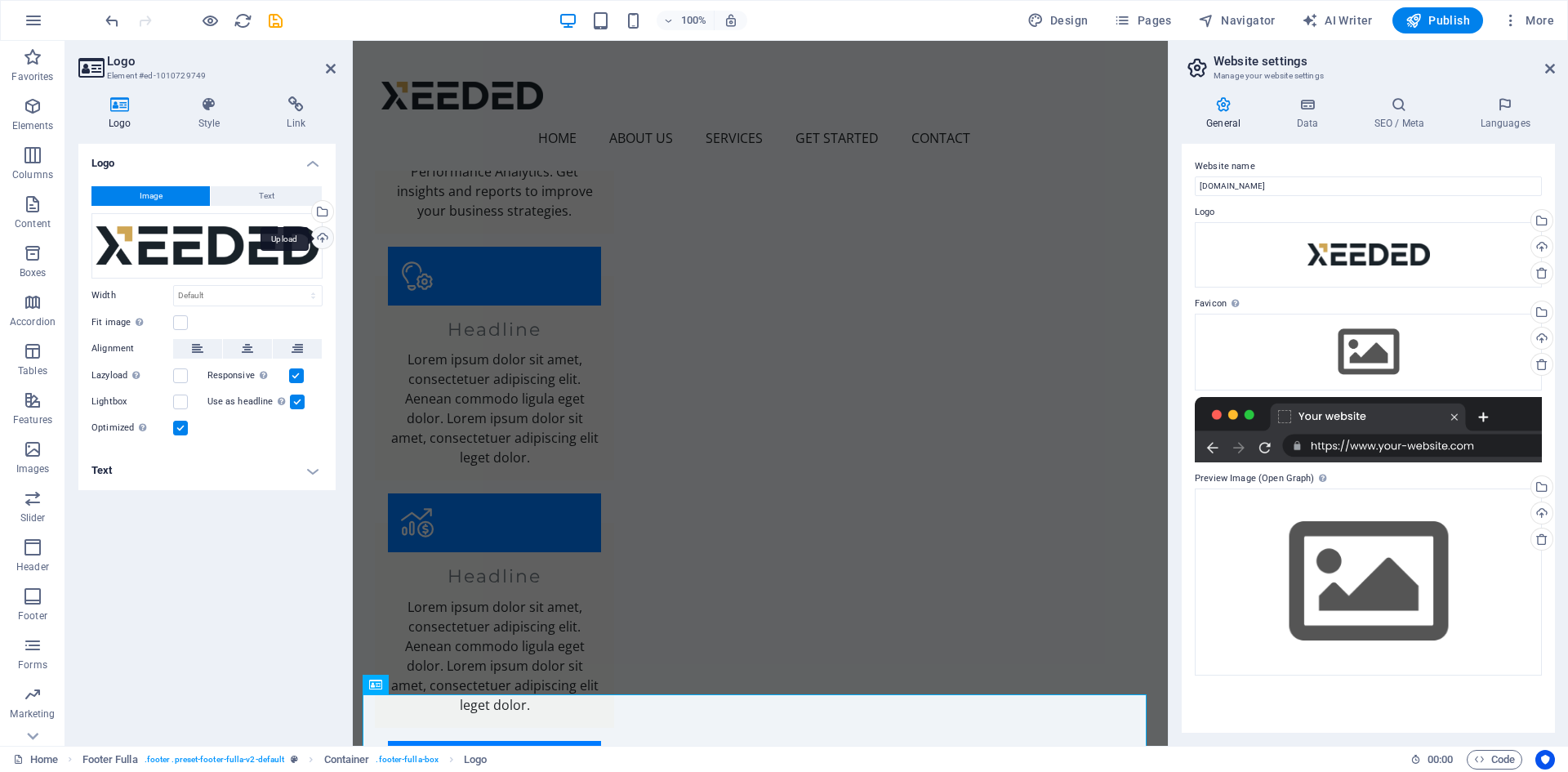
click at [324, 236] on div "Upload" at bounding box center [322, 239] width 25 height 25
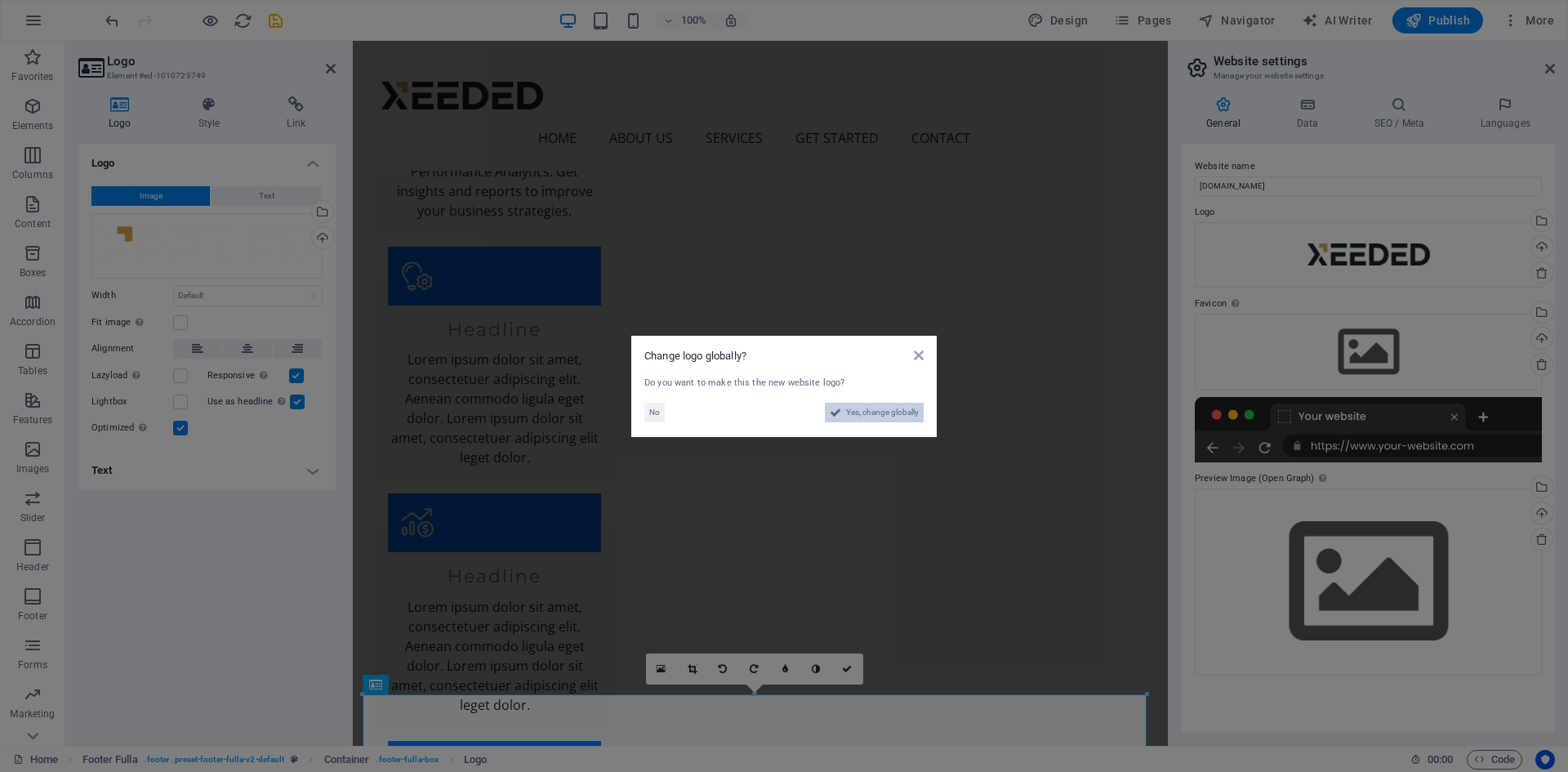
click at [879, 410] on span "Yes, change globally" at bounding box center [883, 413] width 73 height 19
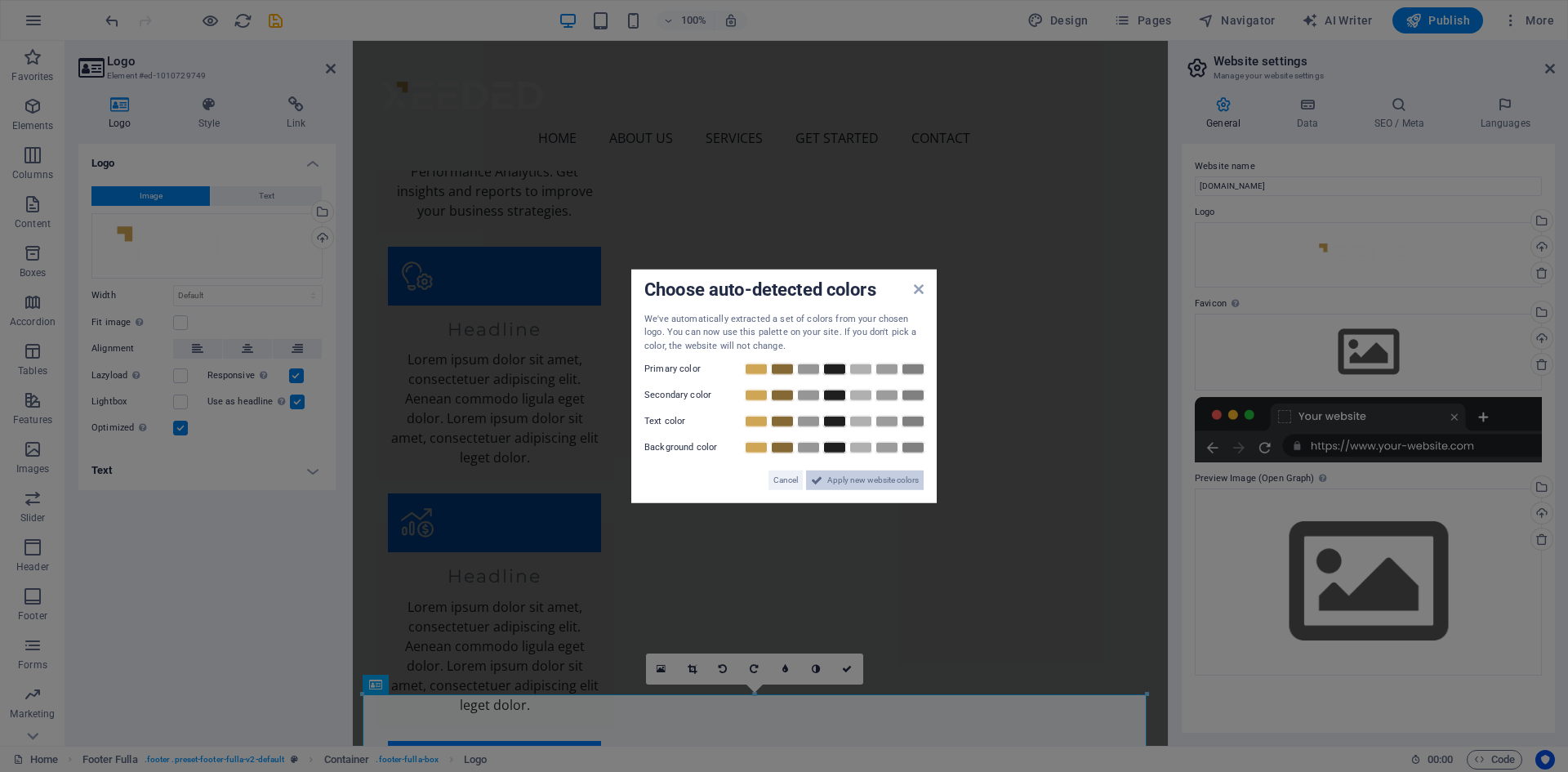
click at [882, 482] on span "Apply new website colors" at bounding box center [873, 481] width 92 height 19
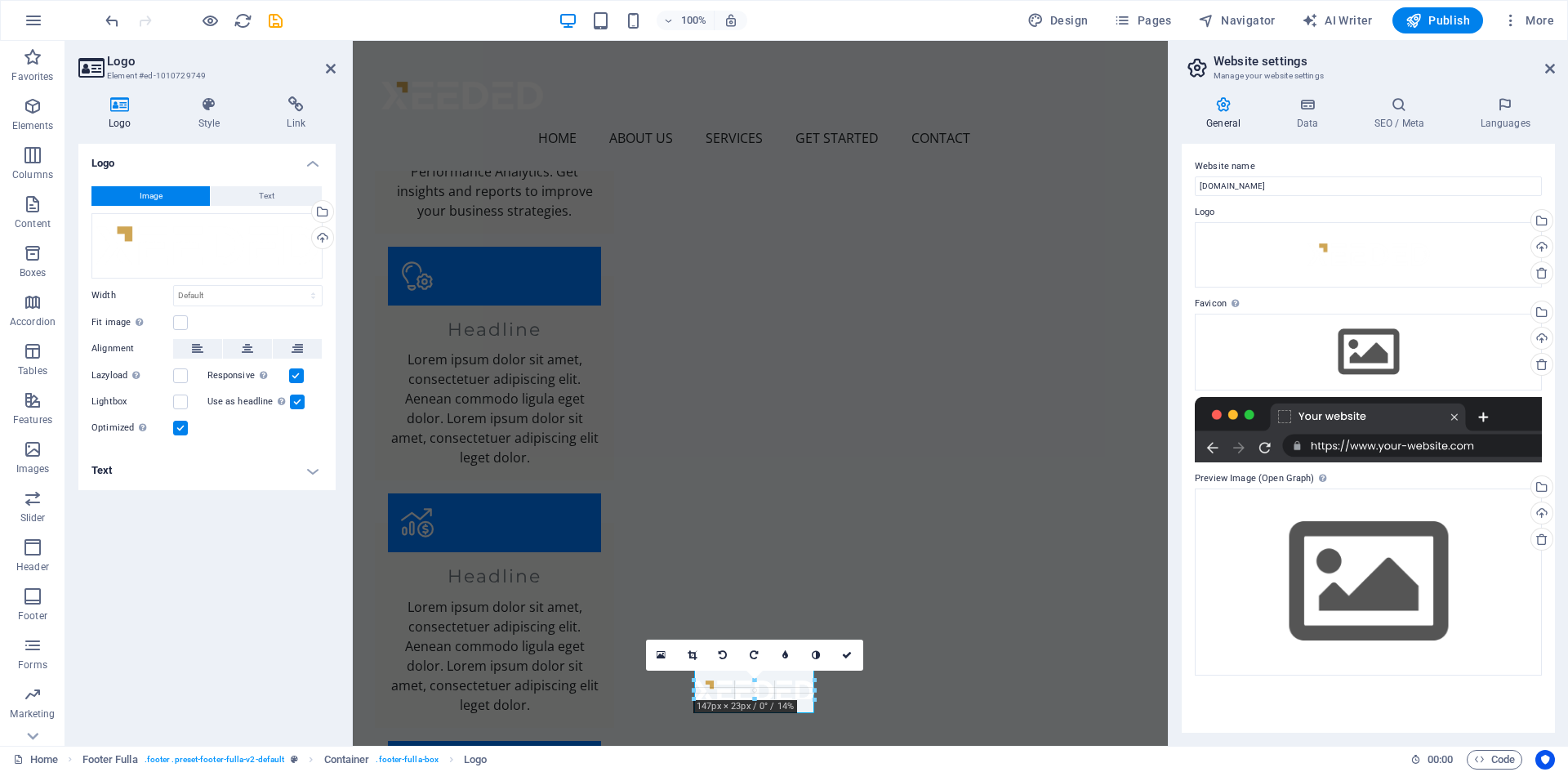
drag, startPoint x: 1147, startPoint y: 682, endPoint x: 302, endPoint y: 564, distance: 853.2
type input "163"
select select "px"
click at [1445, 20] on span "Publish" at bounding box center [1438, 20] width 64 height 16
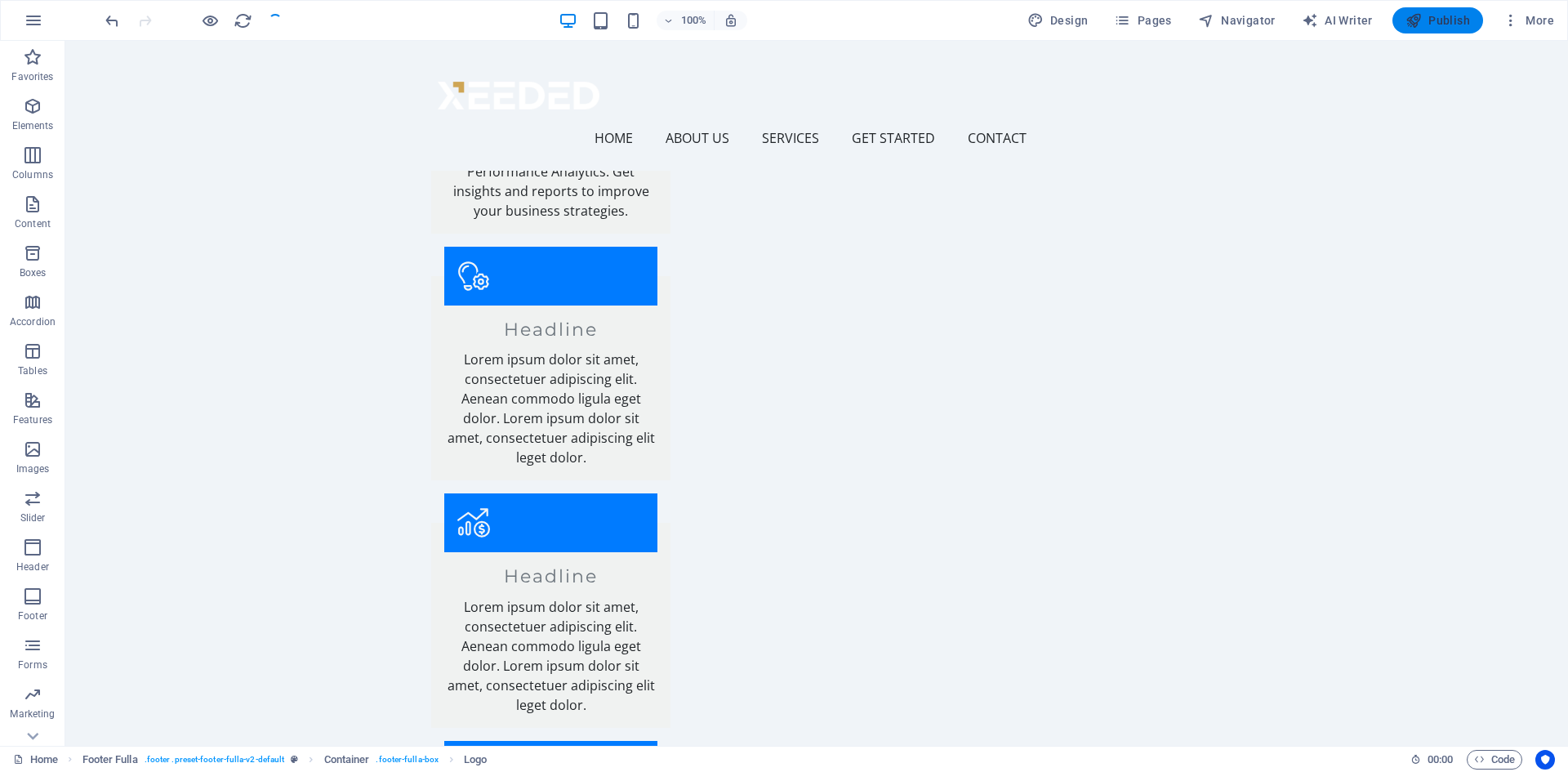
checkbox input "false"
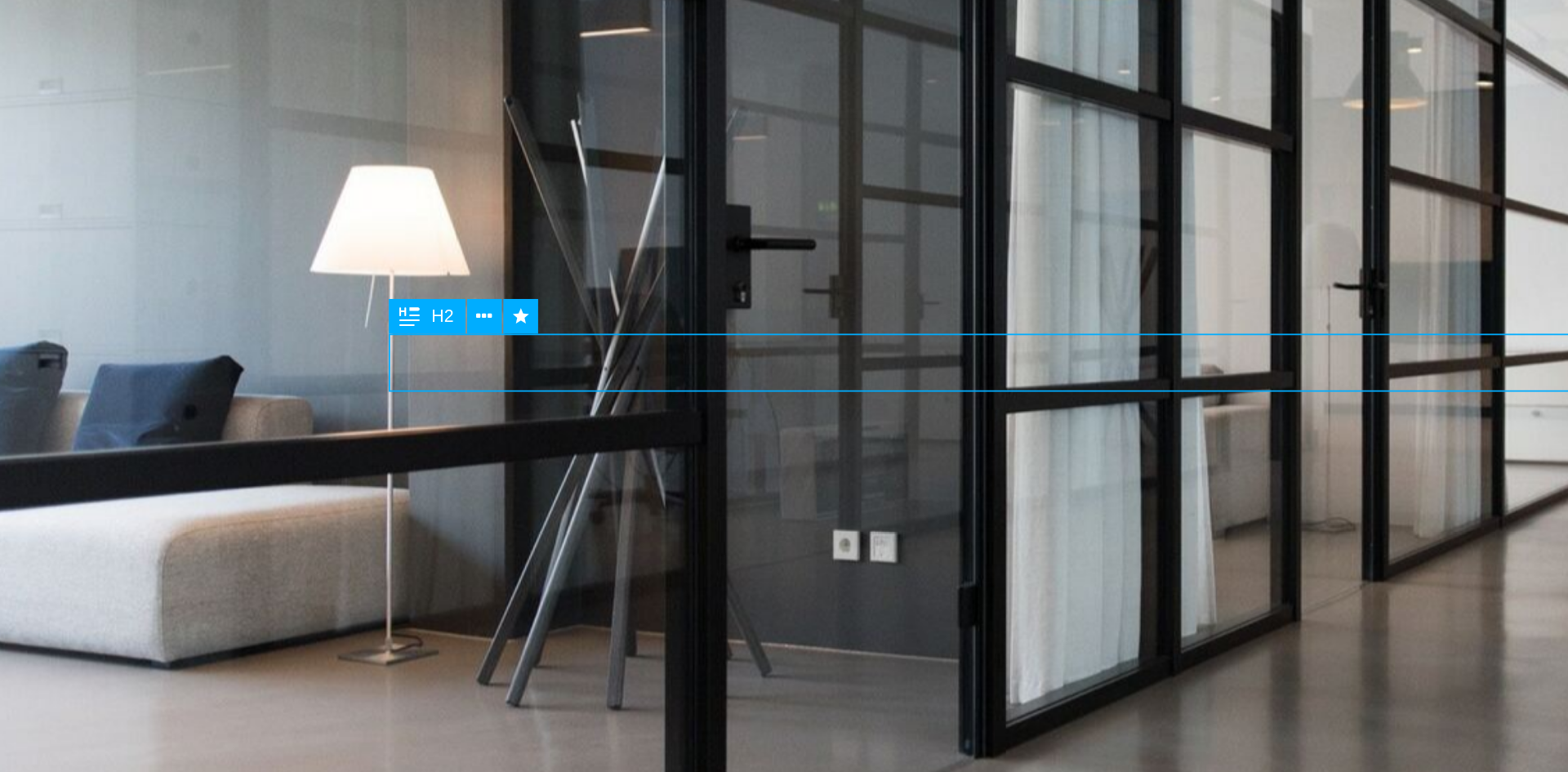
click at [445, 655] on div "Welcome to [DOMAIN_NAME]" at bounding box center [501, 670] width 772 height 32
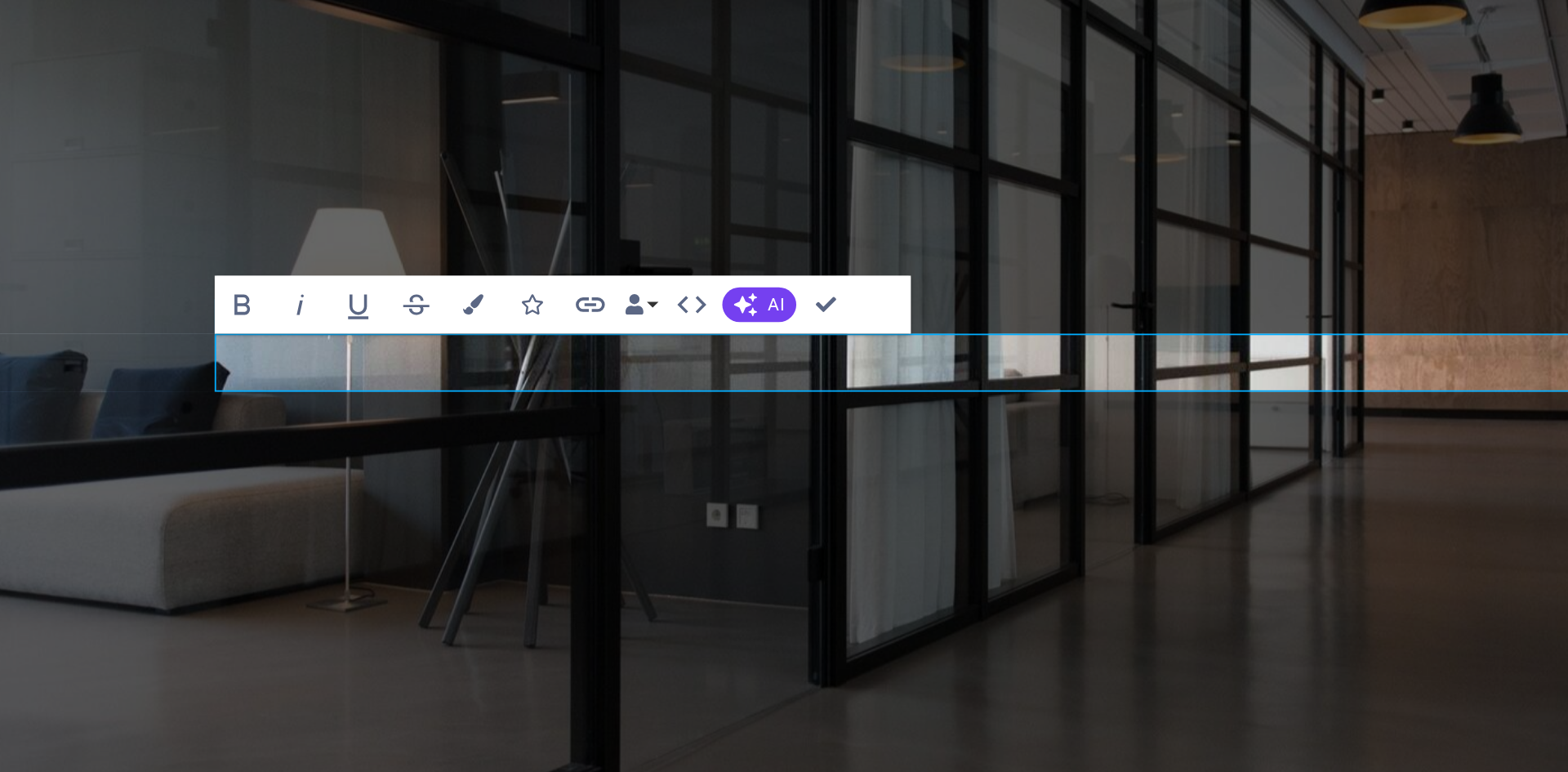
click at [571, 655] on h2 "Welcome to [DOMAIN_NAME]" at bounding box center [438, 670] width 772 height 32
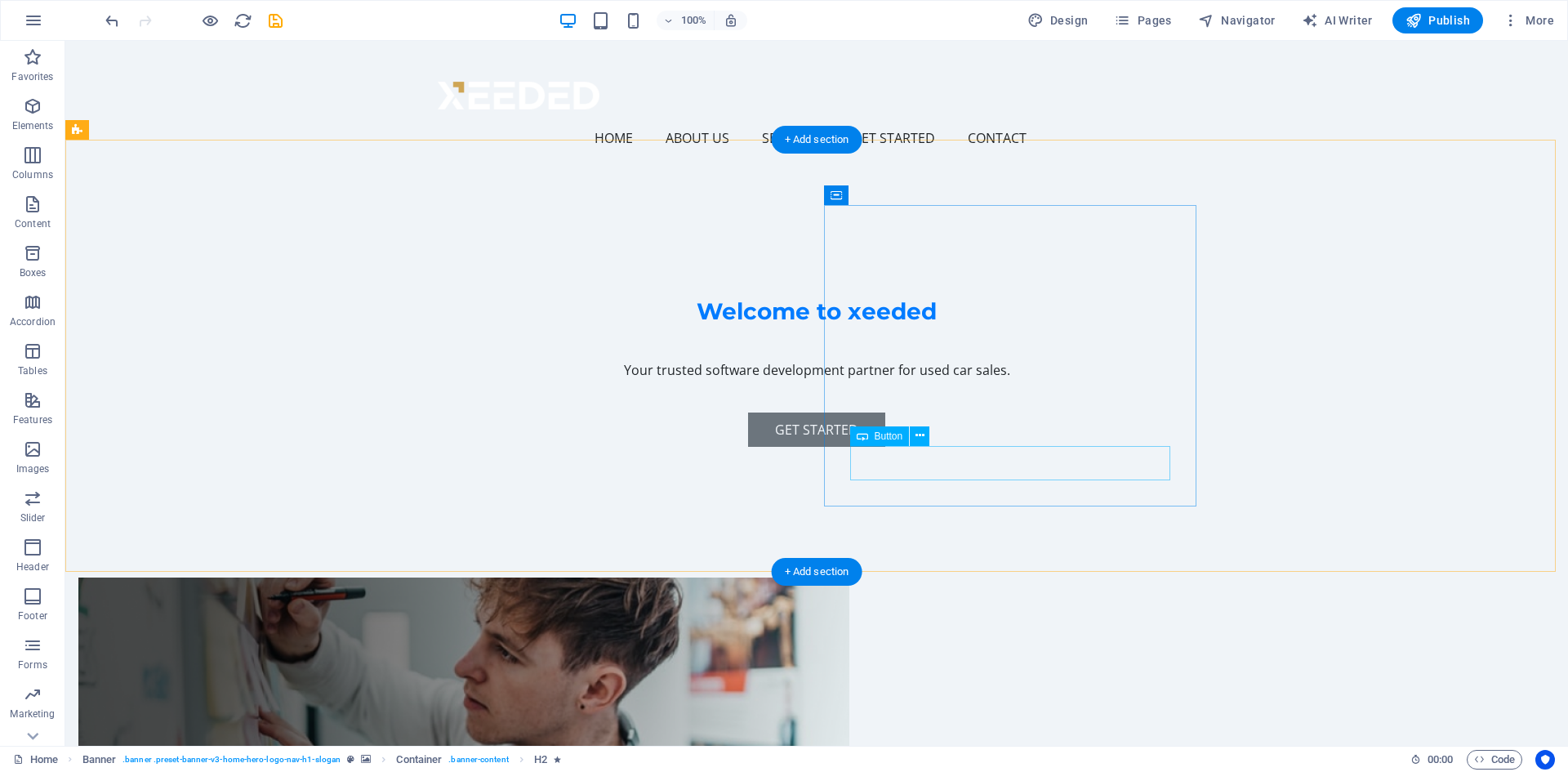
scroll to position [537, 0]
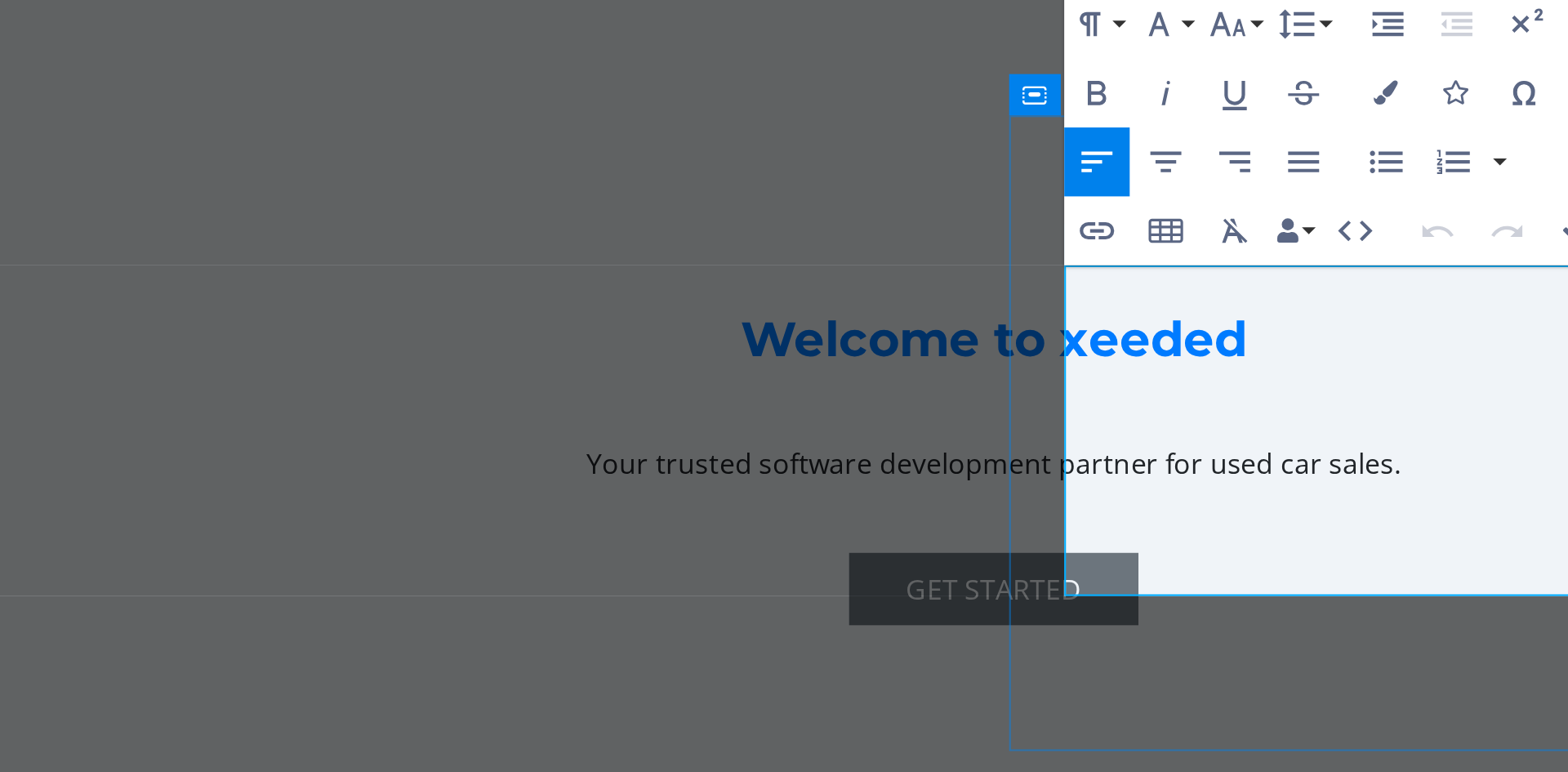
click at [439, 652] on p "At [DOMAIN_NAME], we specialize in creating innovative software solutions tailo…" at bounding box center [111, 692] width 719 height 79
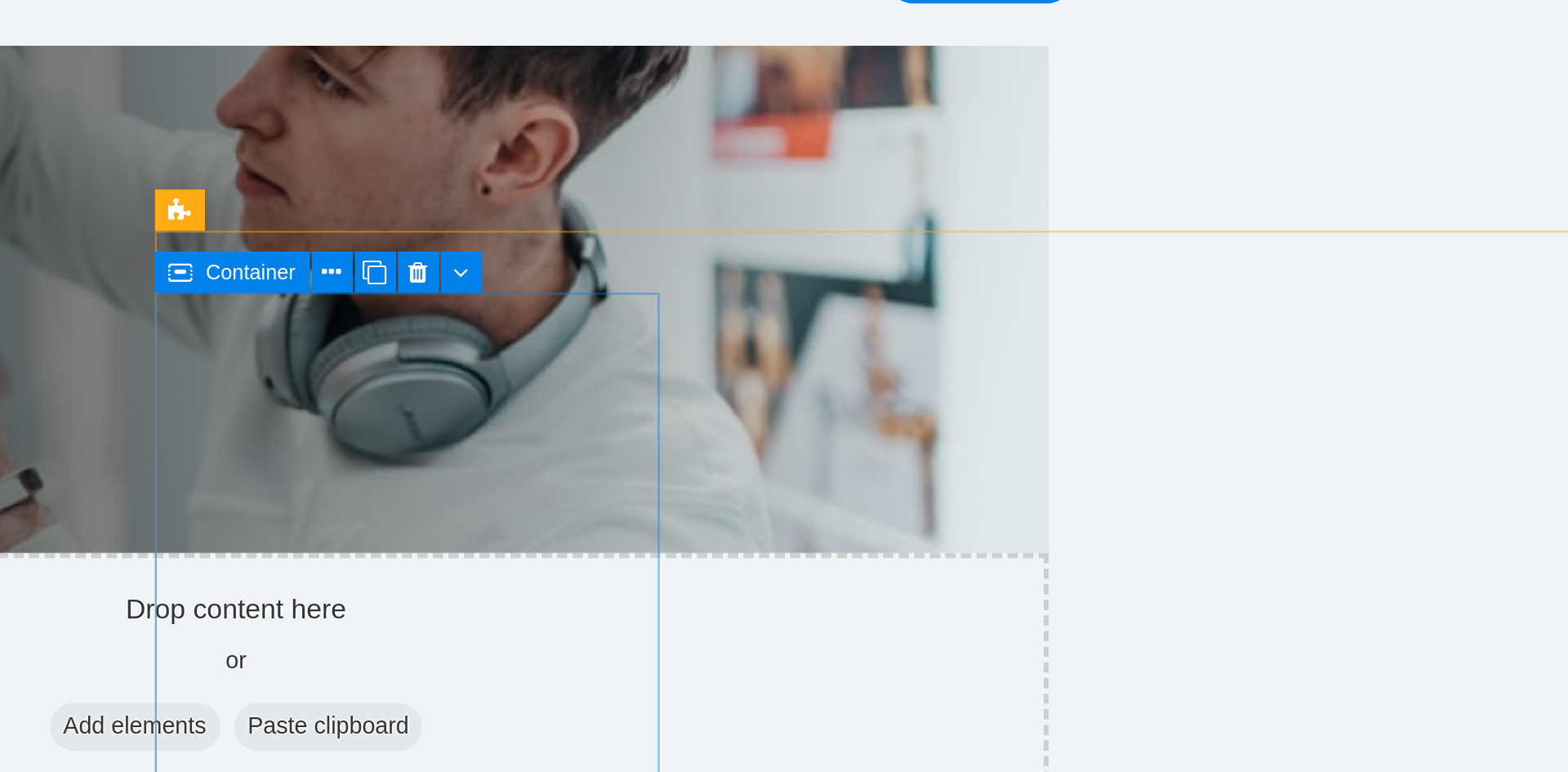
scroll to position [1010, 0]
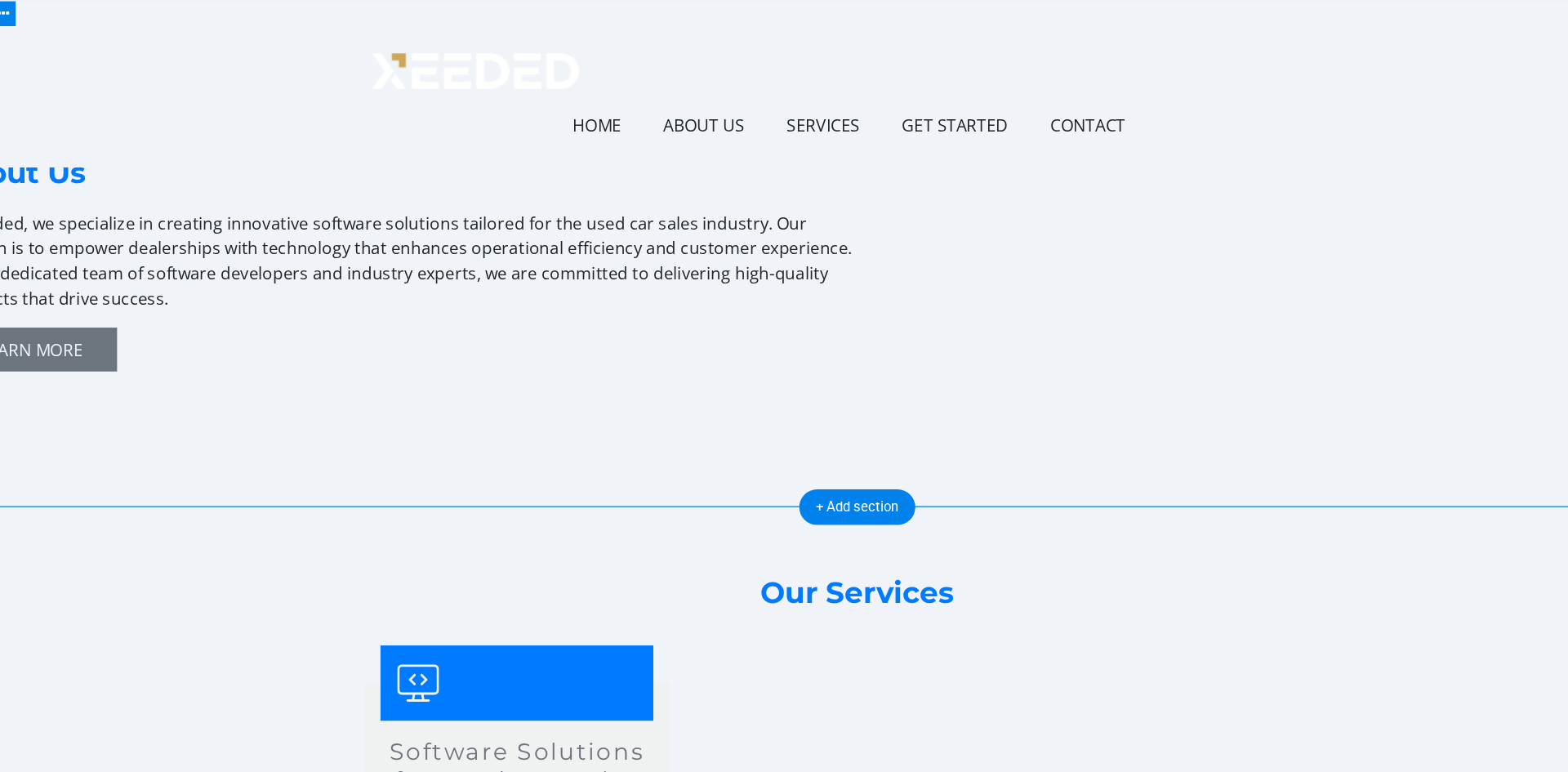
scroll to position [1413, 0]
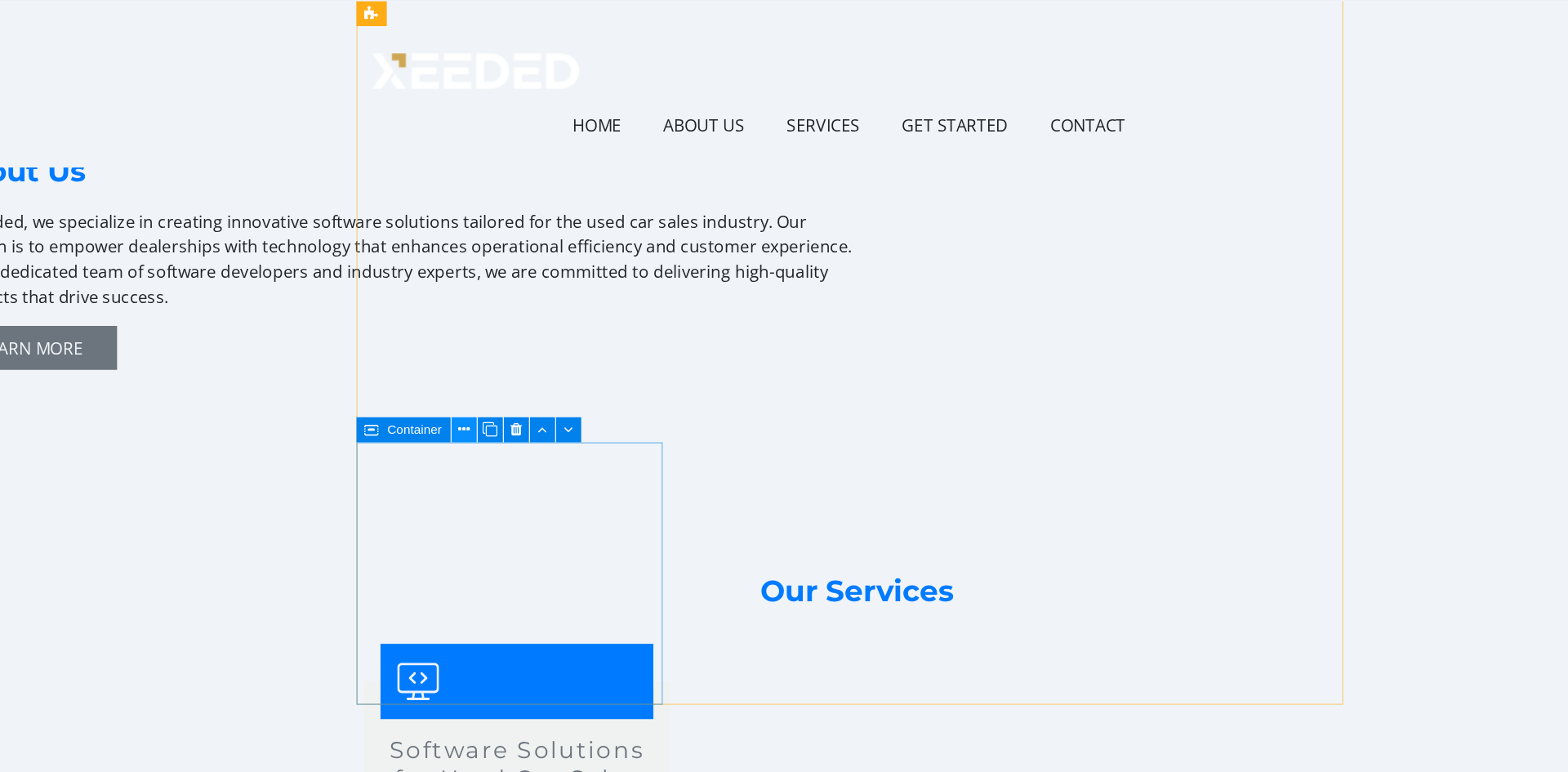
click at [506, 376] on icon at bounding box center [508, 376] width 9 height 17
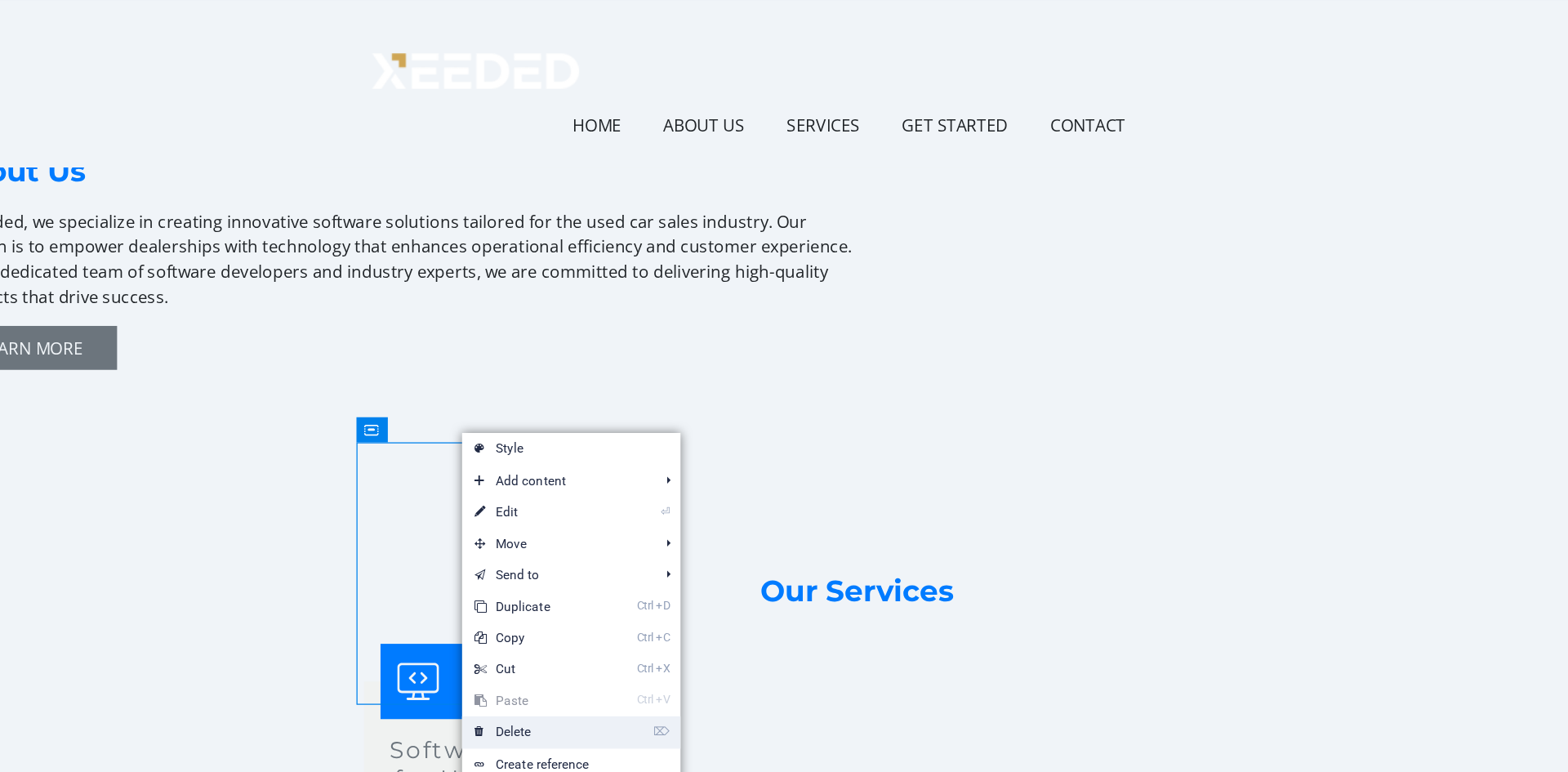
click at [584, 605] on link "⌦ Delete" at bounding box center [563, 612] width 109 height 25
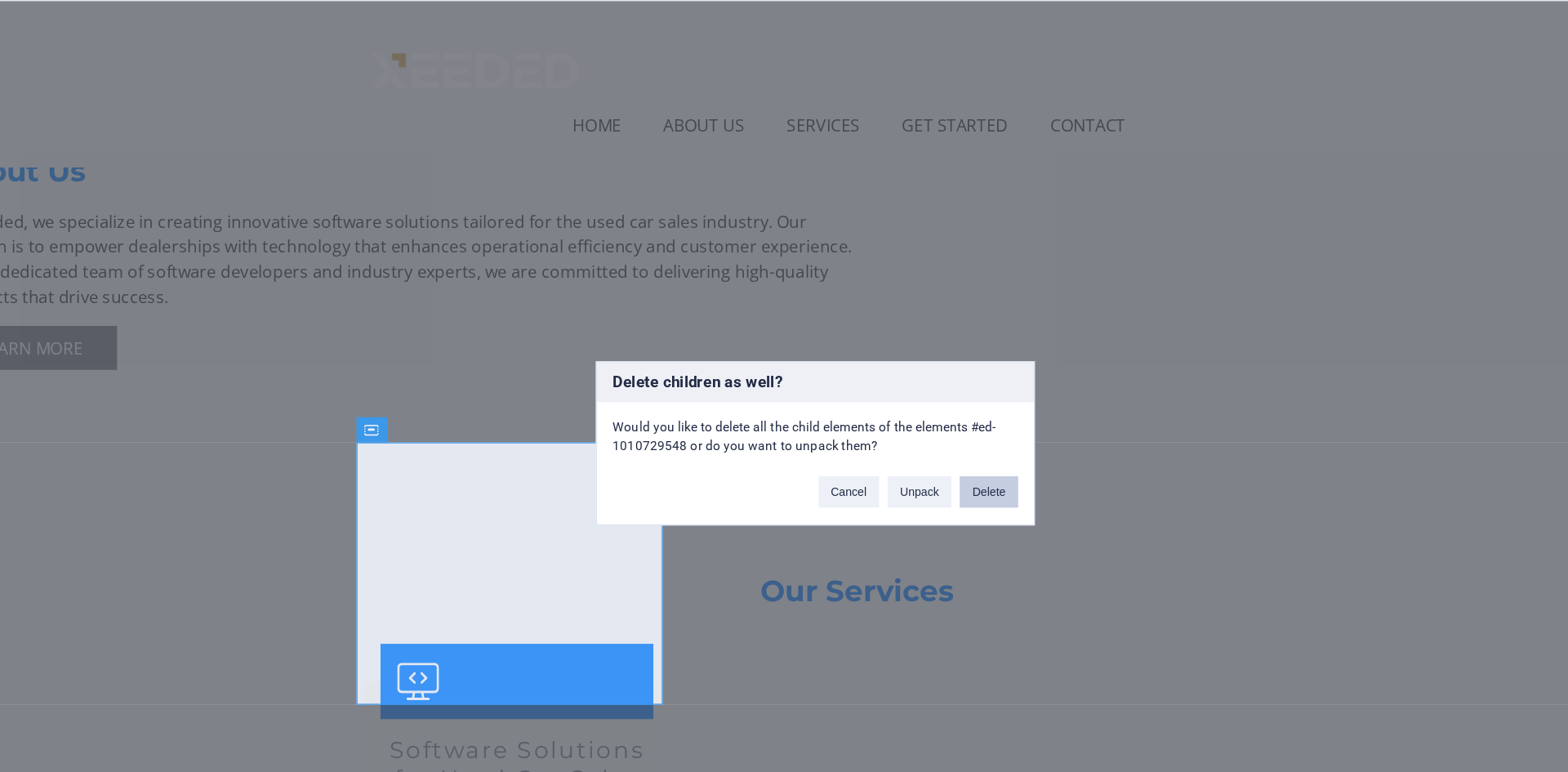
click at [919, 421] on button "Delete" at bounding box center [920, 424] width 46 height 25
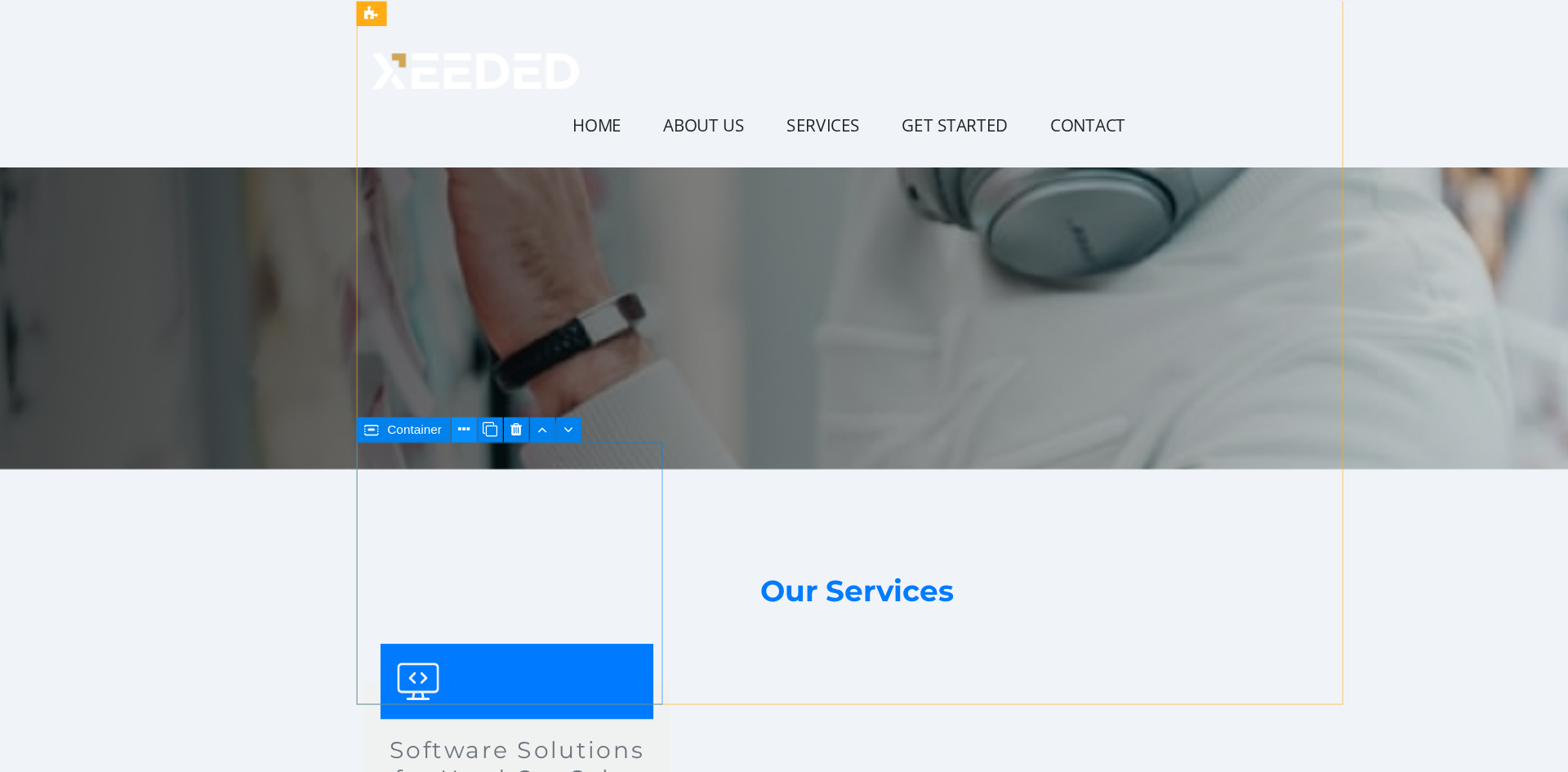
click at [511, 370] on icon at bounding box center [508, 376] width 9 height 17
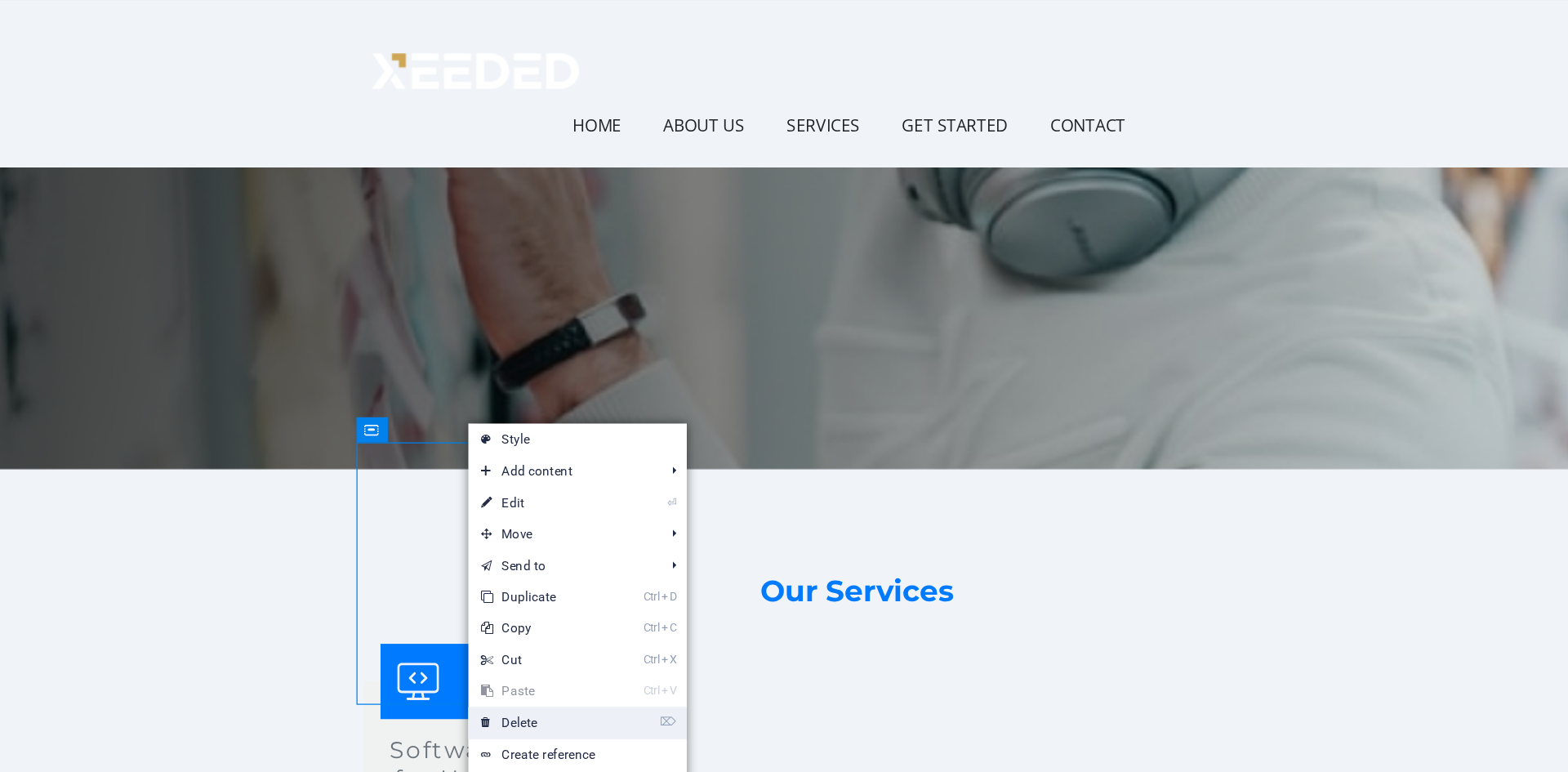
click at [588, 611] on link "⌦ Delete" at bounding box center [568, 605] width 109 height 25
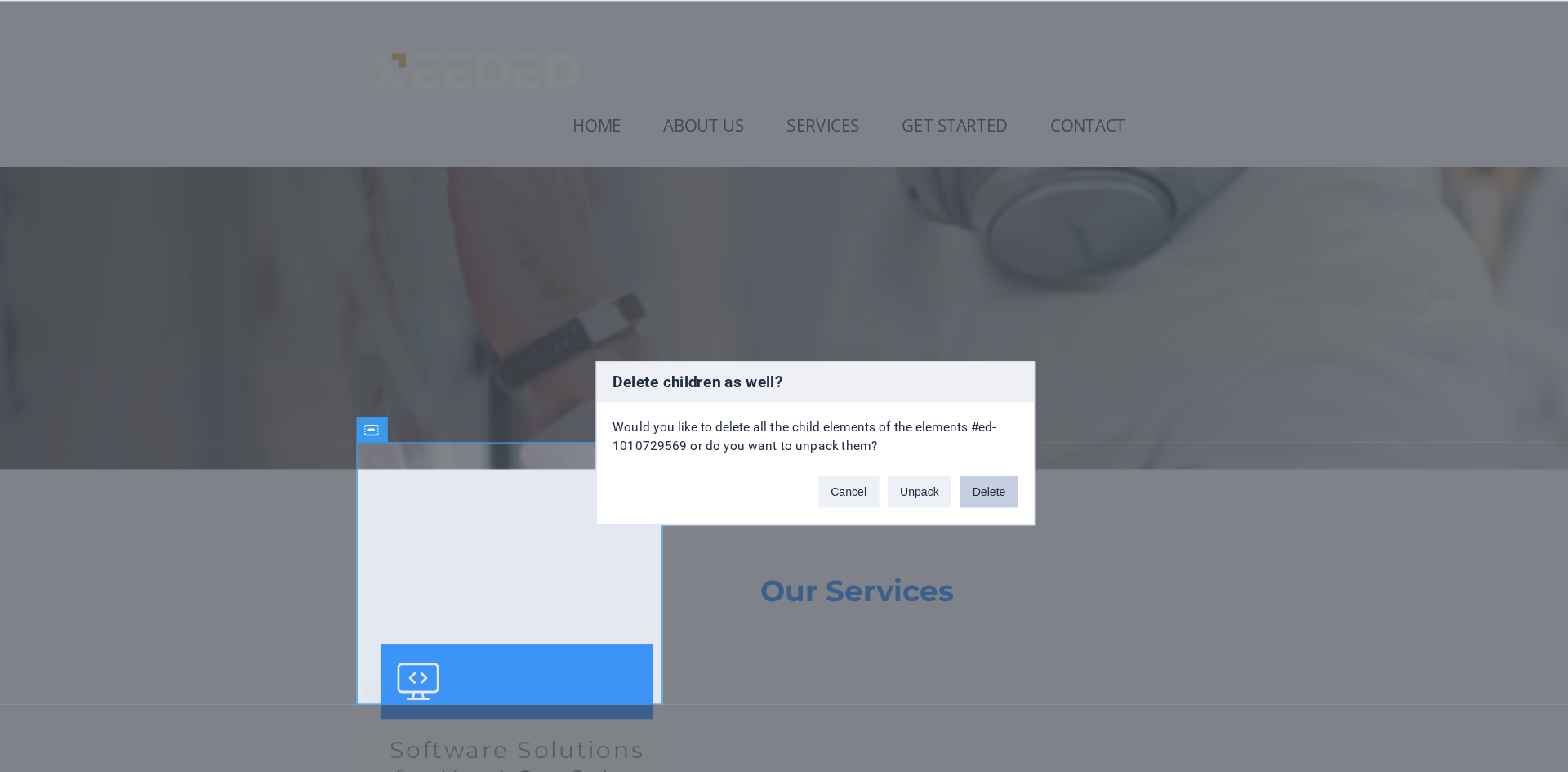
click at [920, 425] on button "Delete" at bounding box center [920, 424] width 46 height 25
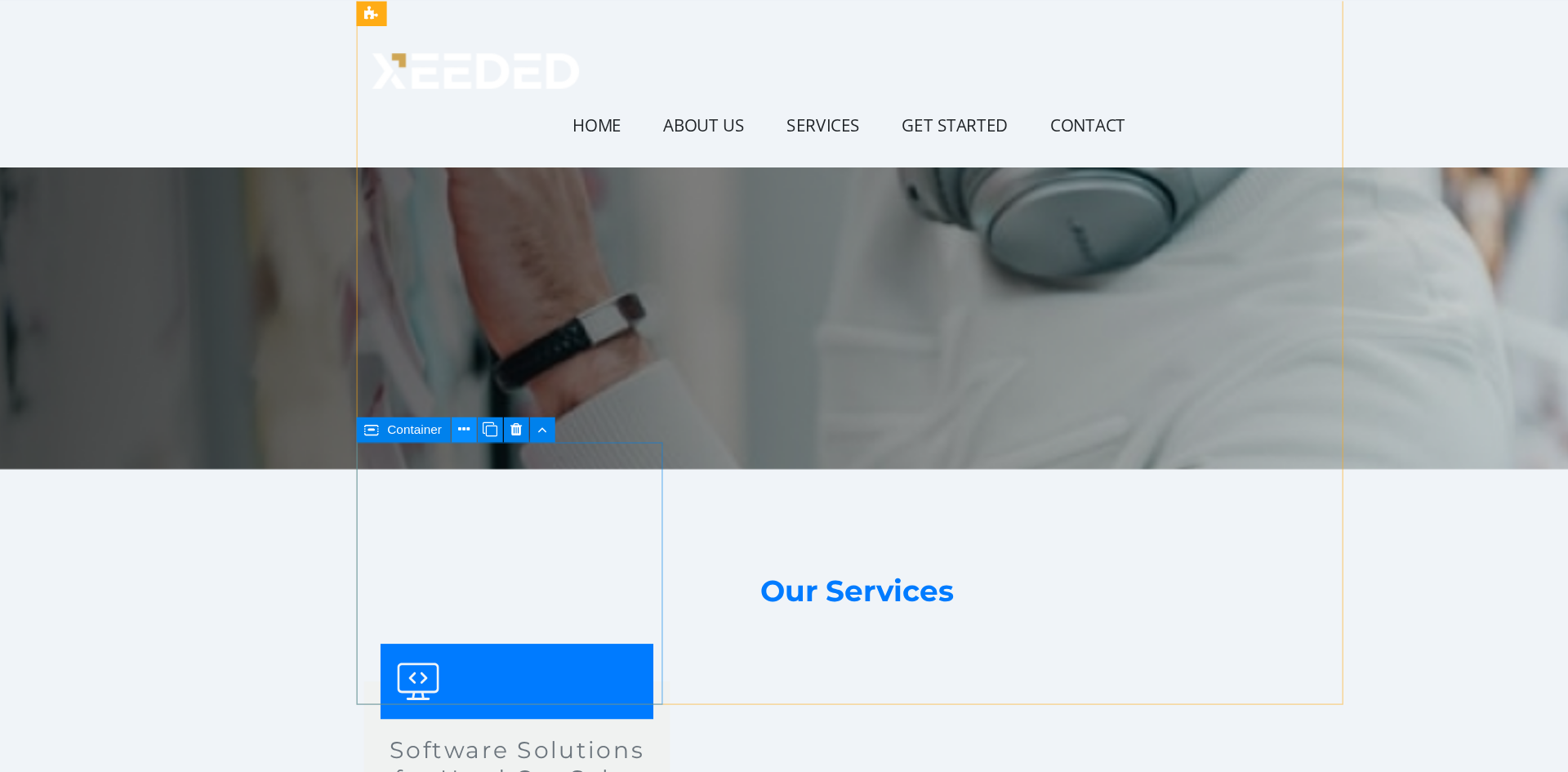
click at [505, 375] on icon at bounding box center [508, 376] width 9 height 17
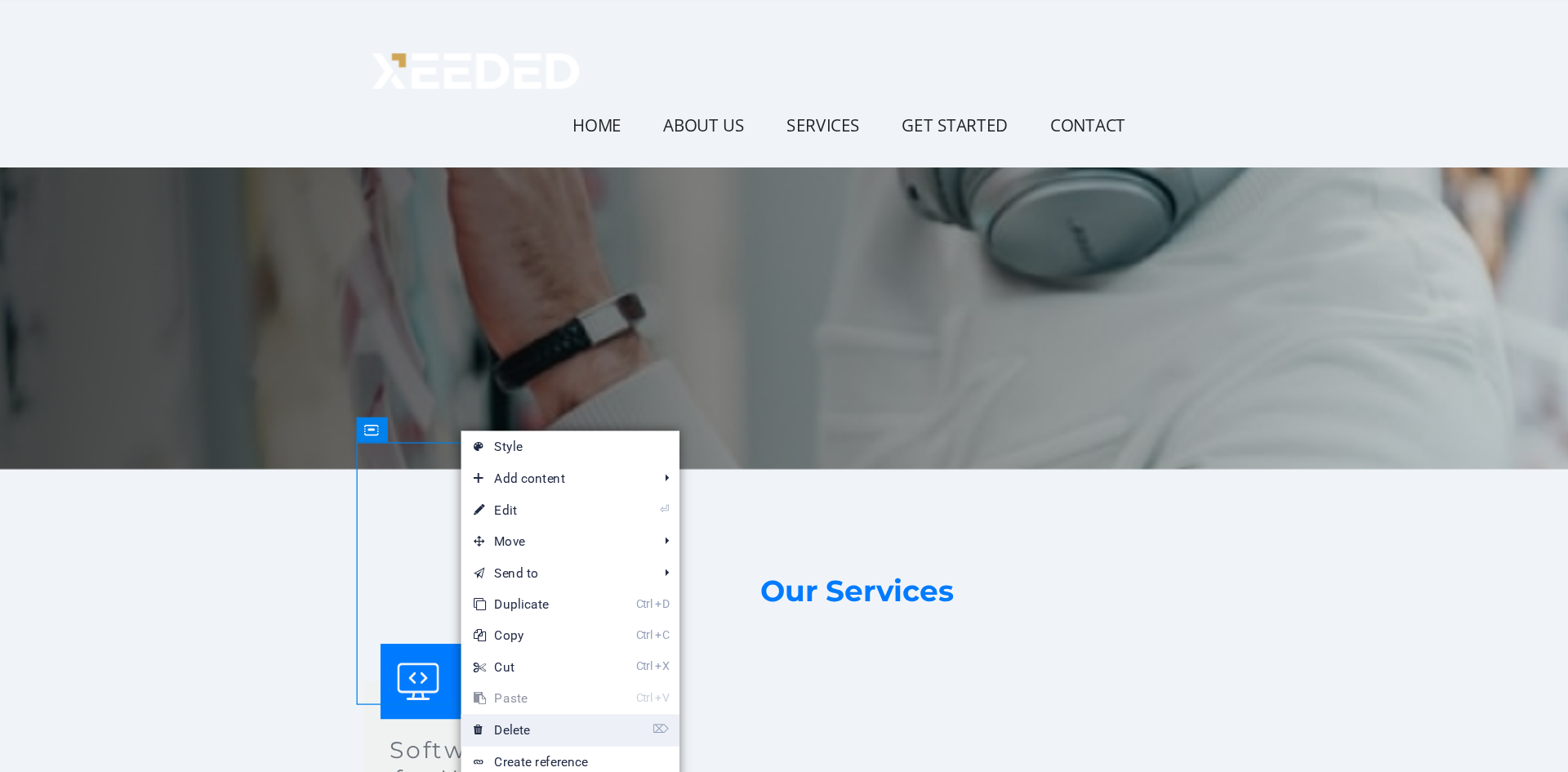
click at [576, 602] on link "⌦ Delete" at bounding box center [562, 611] width 109 height 25
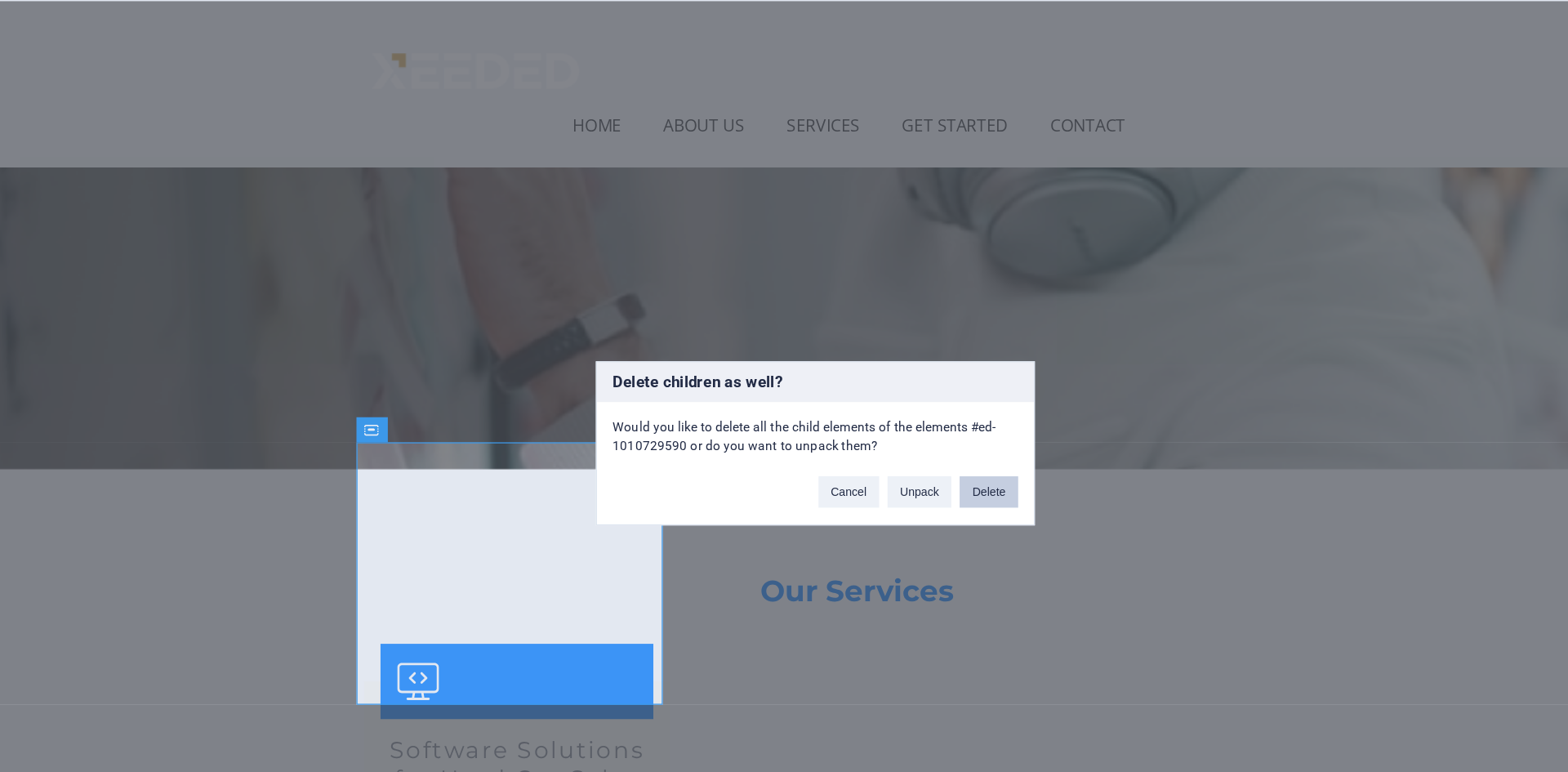
click at [916, 422] on button "Delete" at bounding box center [920, 424] width 46 height 25
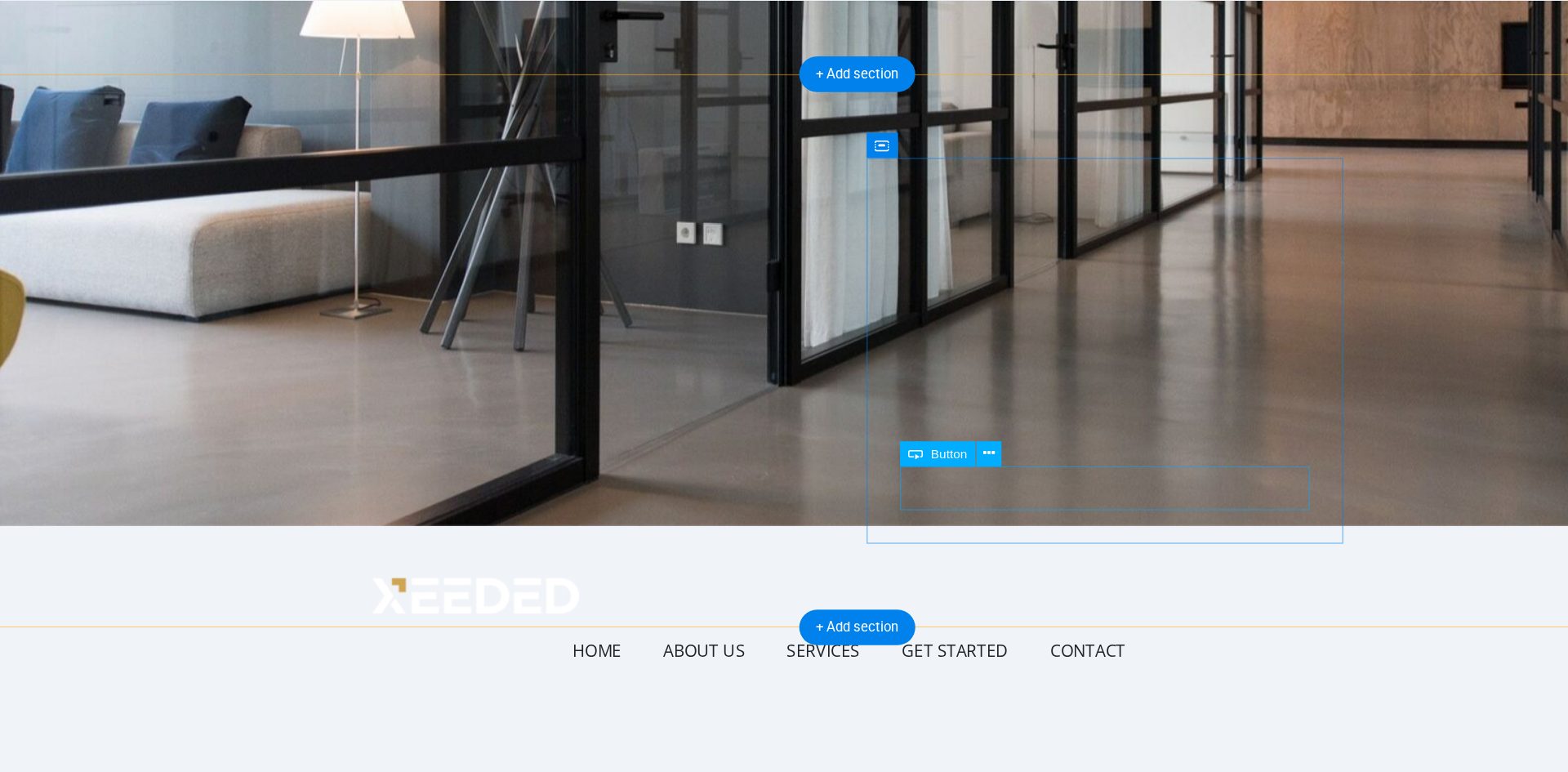
scroll to position [0, 0]
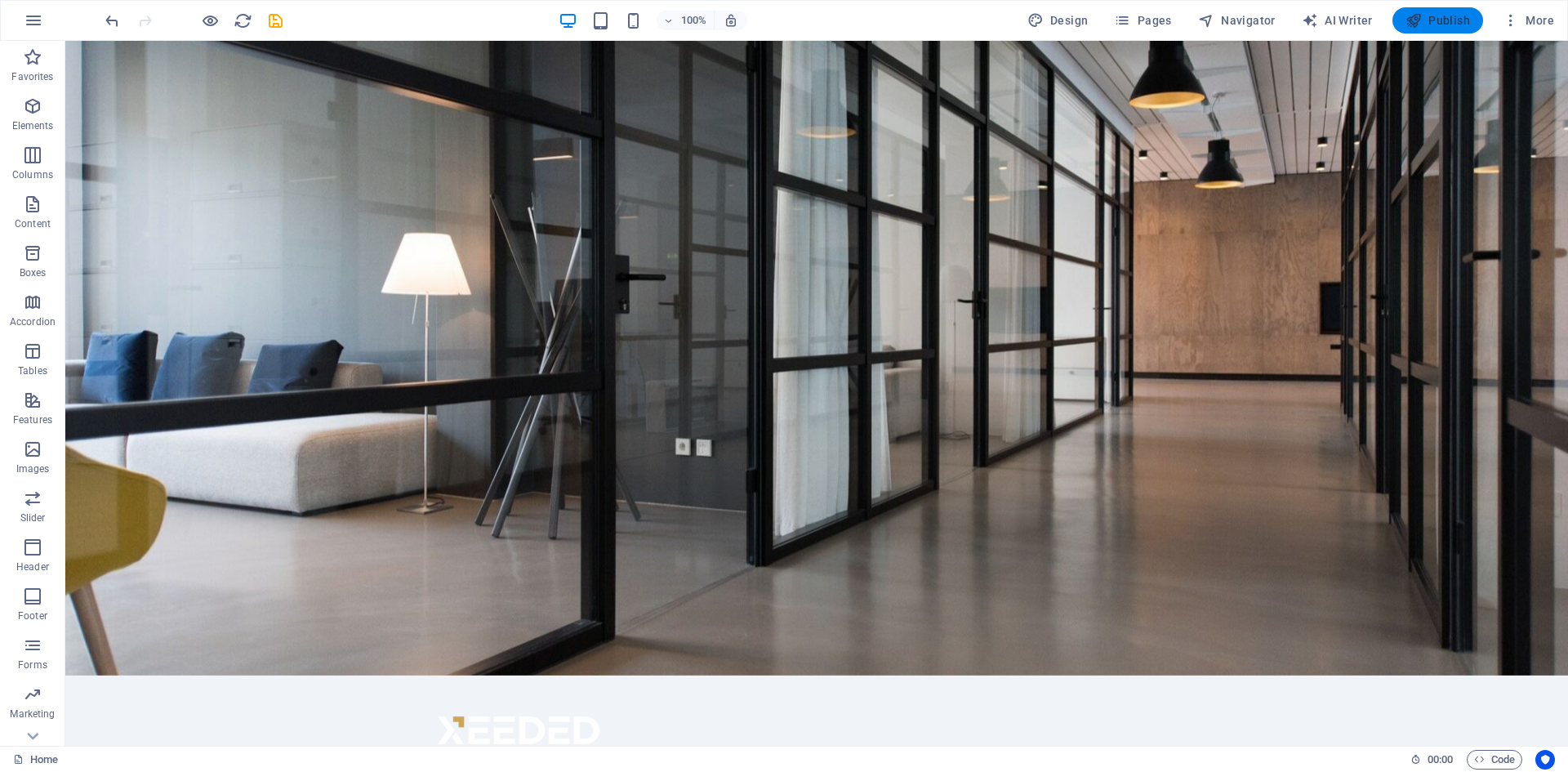
click at [1447, 18] on span "Publish" at bounding box center [1438, 20] width 64 height 16
checkbox input "false"
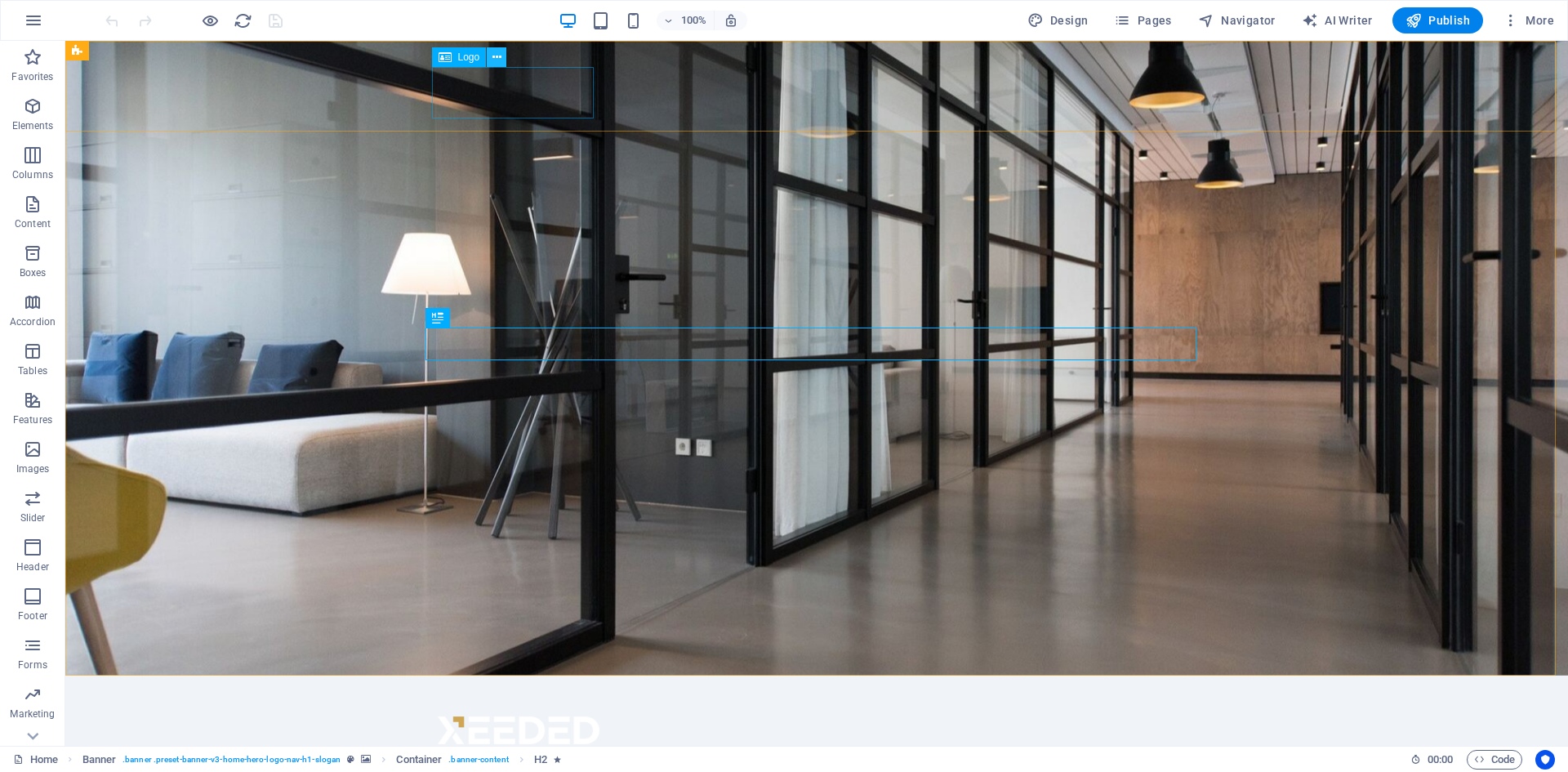
click at [494, 57] on icon at bounding box center [497, 57] width 9 height 17
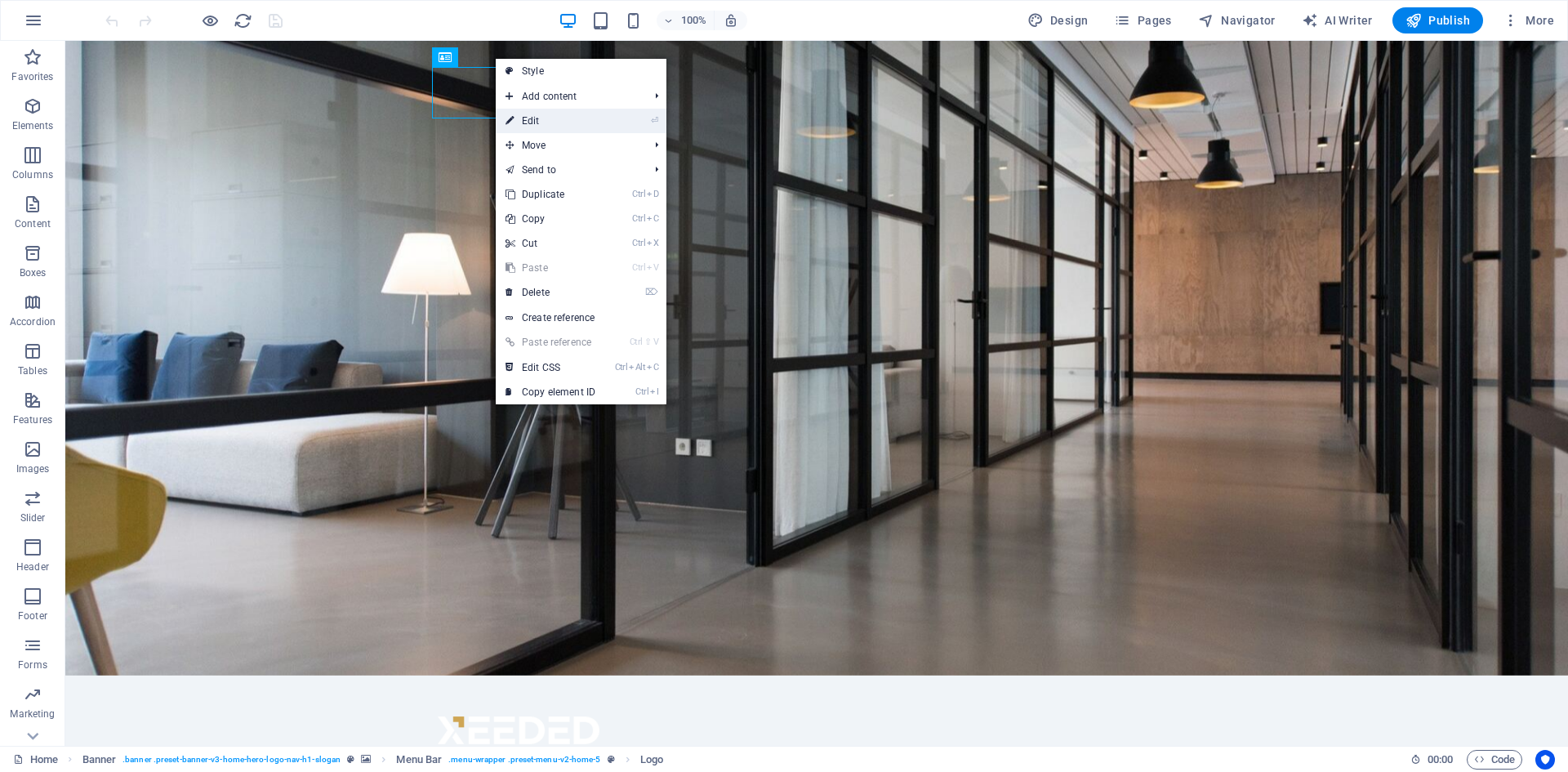
click at [541, 114] on link "⏎ Edit" at bounding box center [550, 121] width 109 height 25
select select "px"
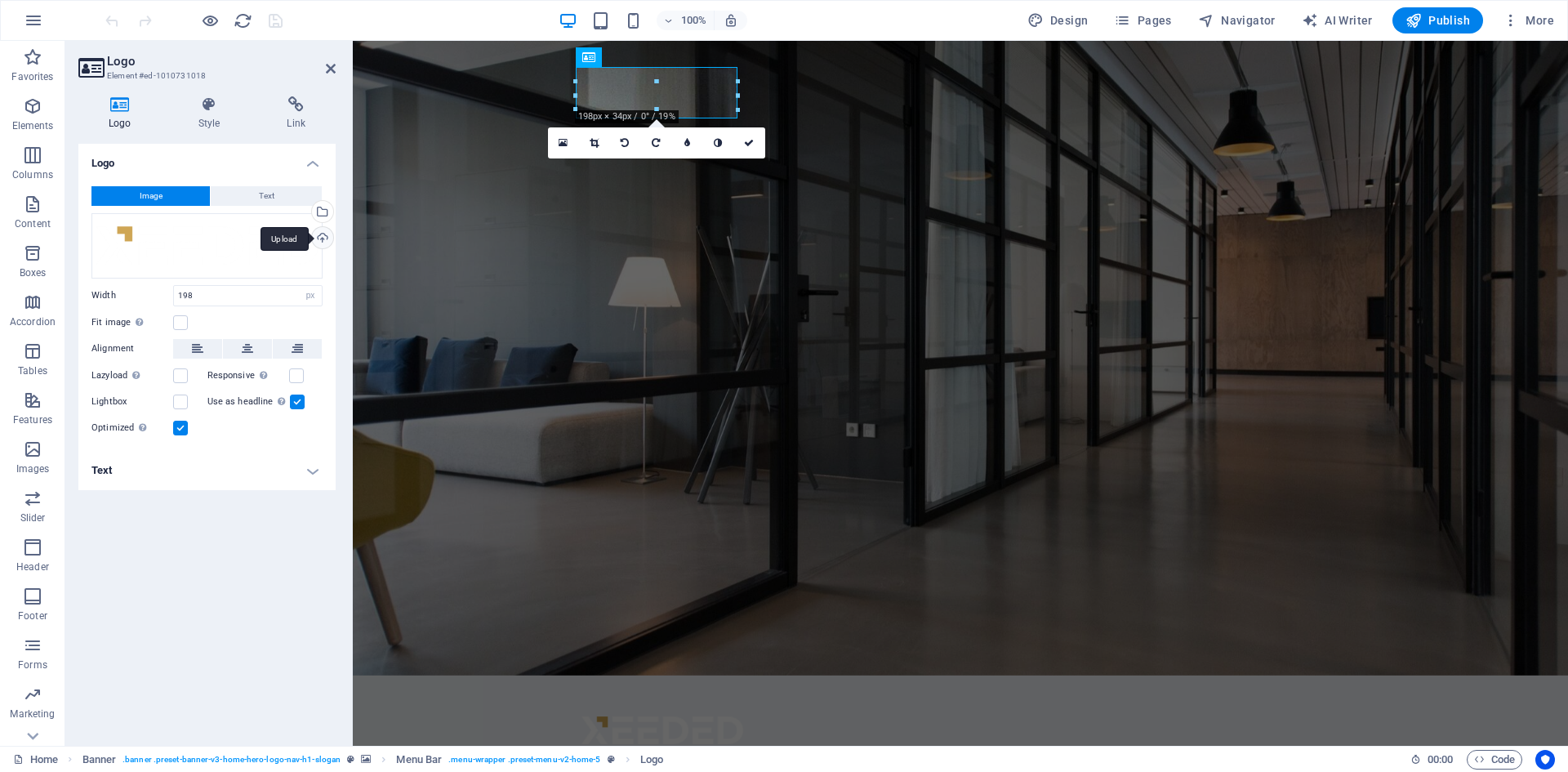
click at [325, 239] on div "Upload" at bounding box center [322, 239] width 25 height 25
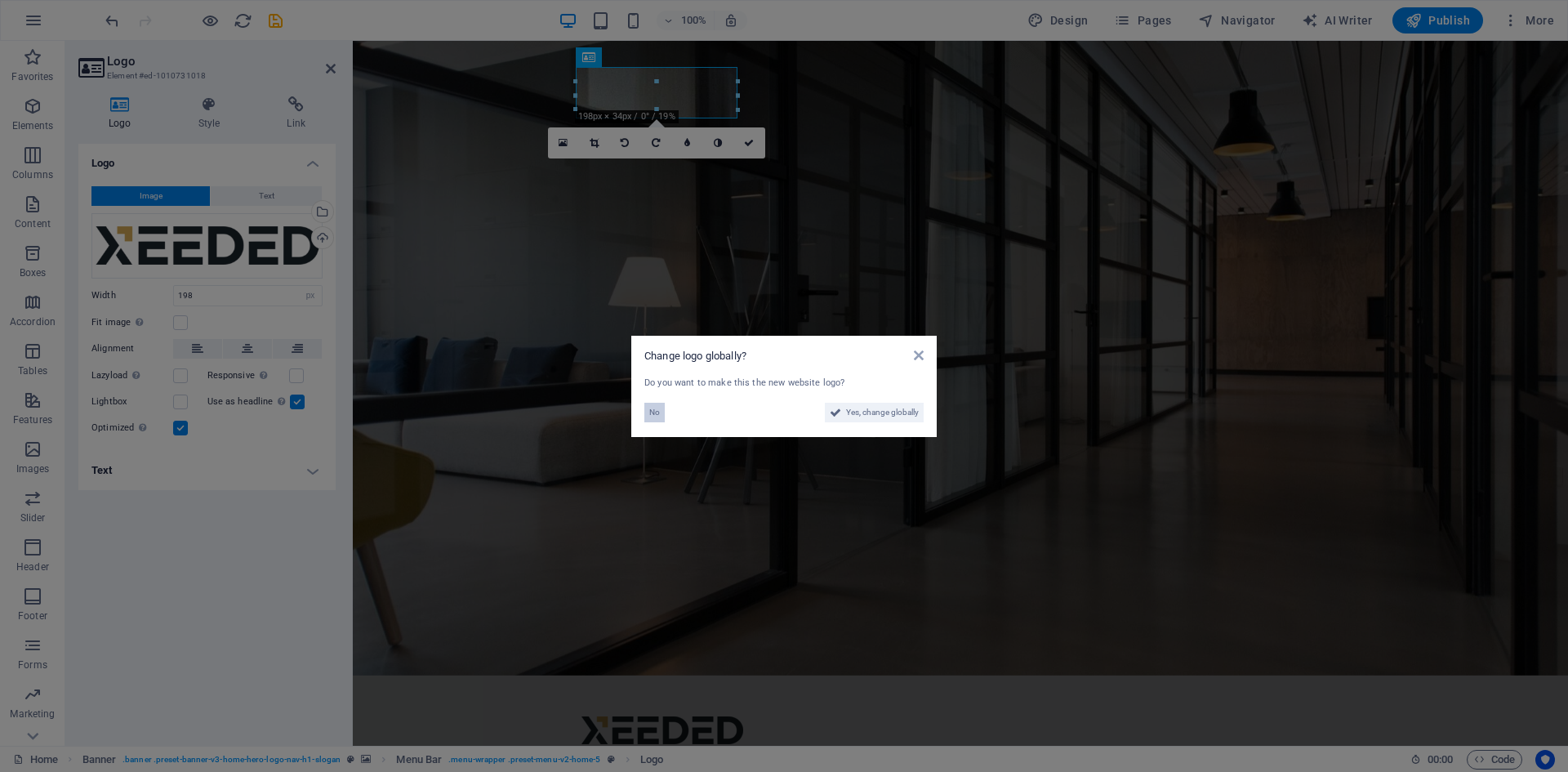
click at [660, 410] on span "No" at bounding box center [654, 413] width 11 height 19
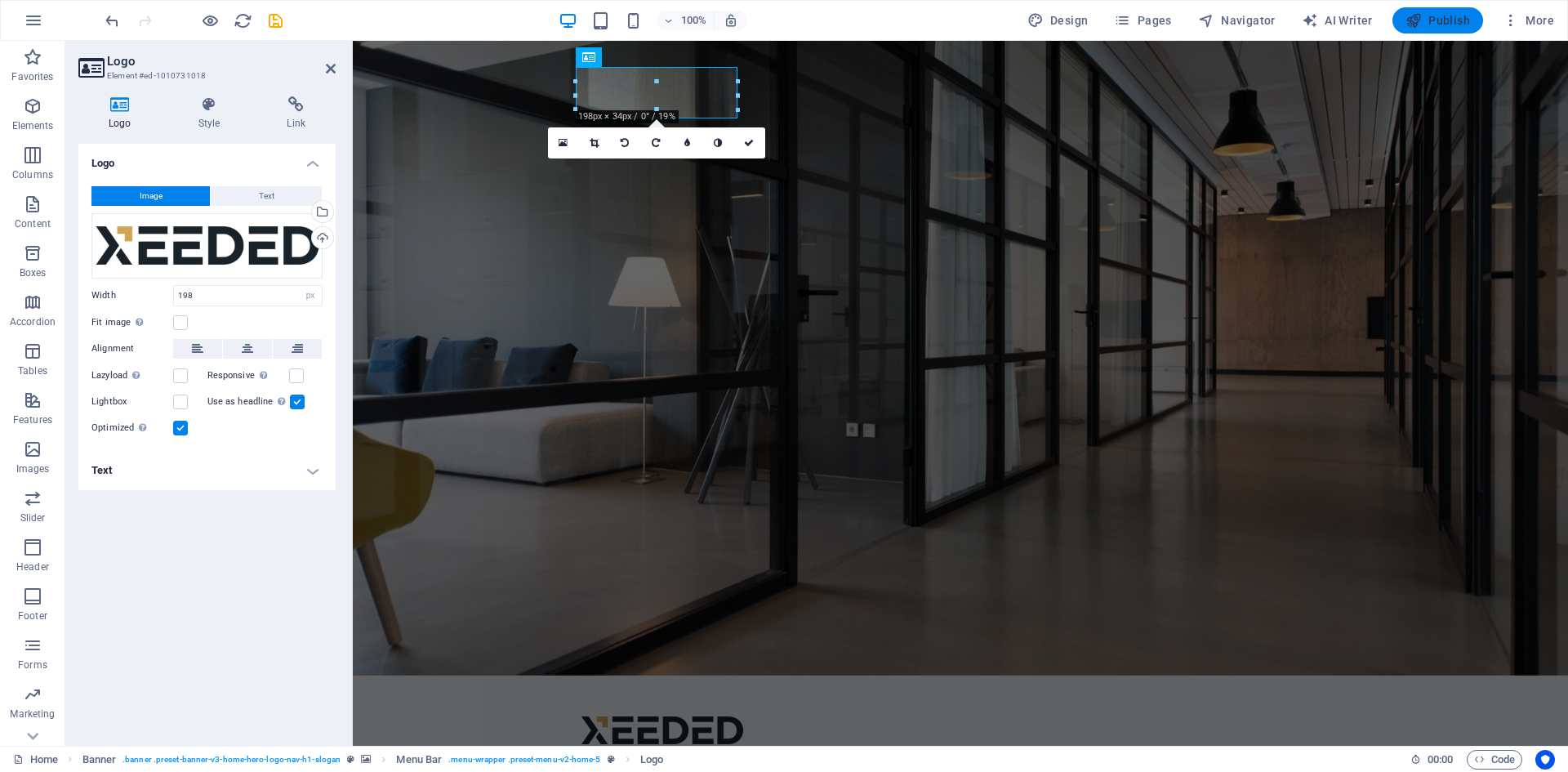
click at [1422, 17] on icon "button" at bounding box center [1414, 20] width 16 height 16
checkbox input "false"
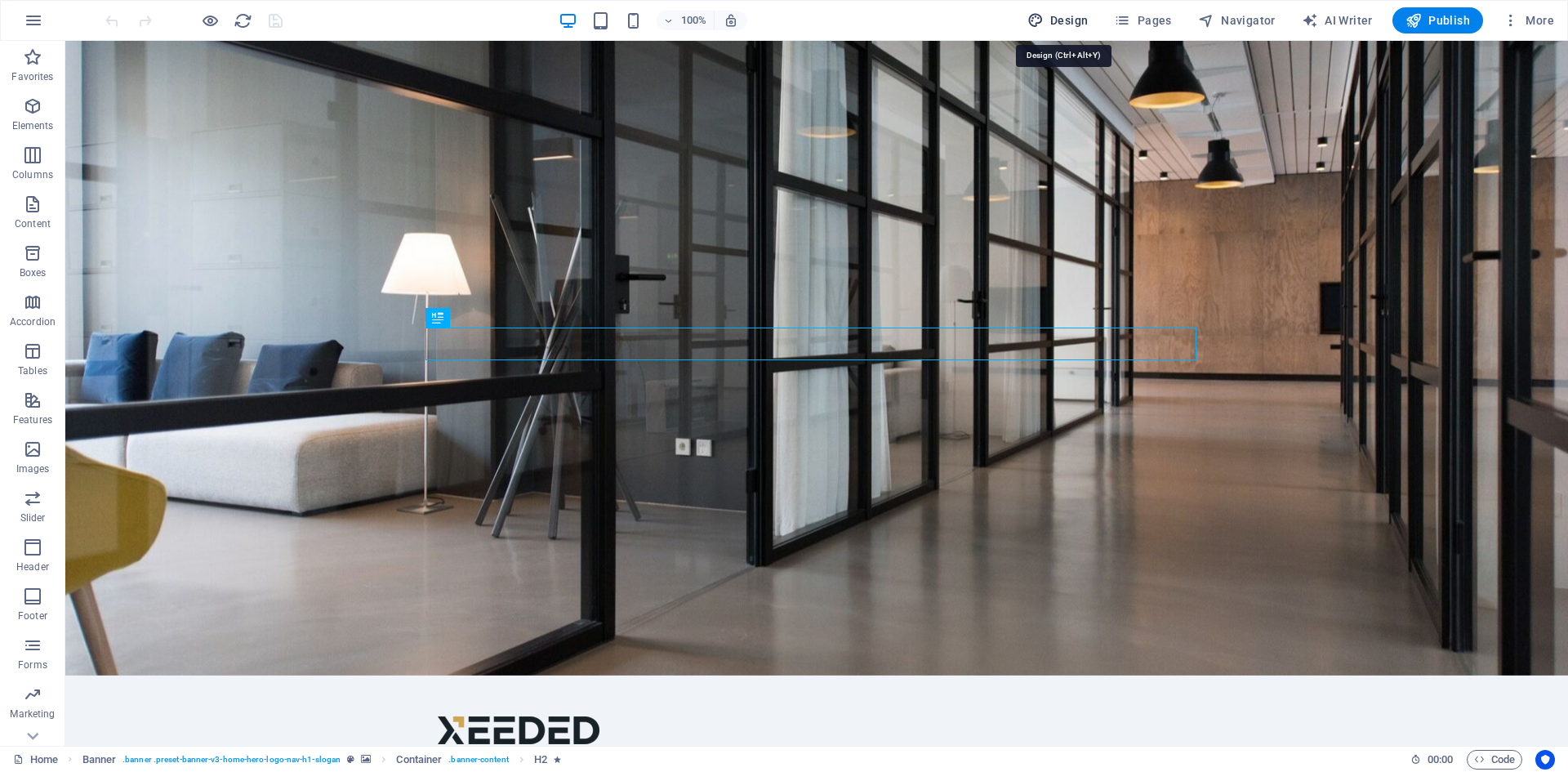
click at [1076, 23] on span "Design" at bounding box center [1058, 20] width 61 height 16
select select "px"
select select "200"
select select "px"
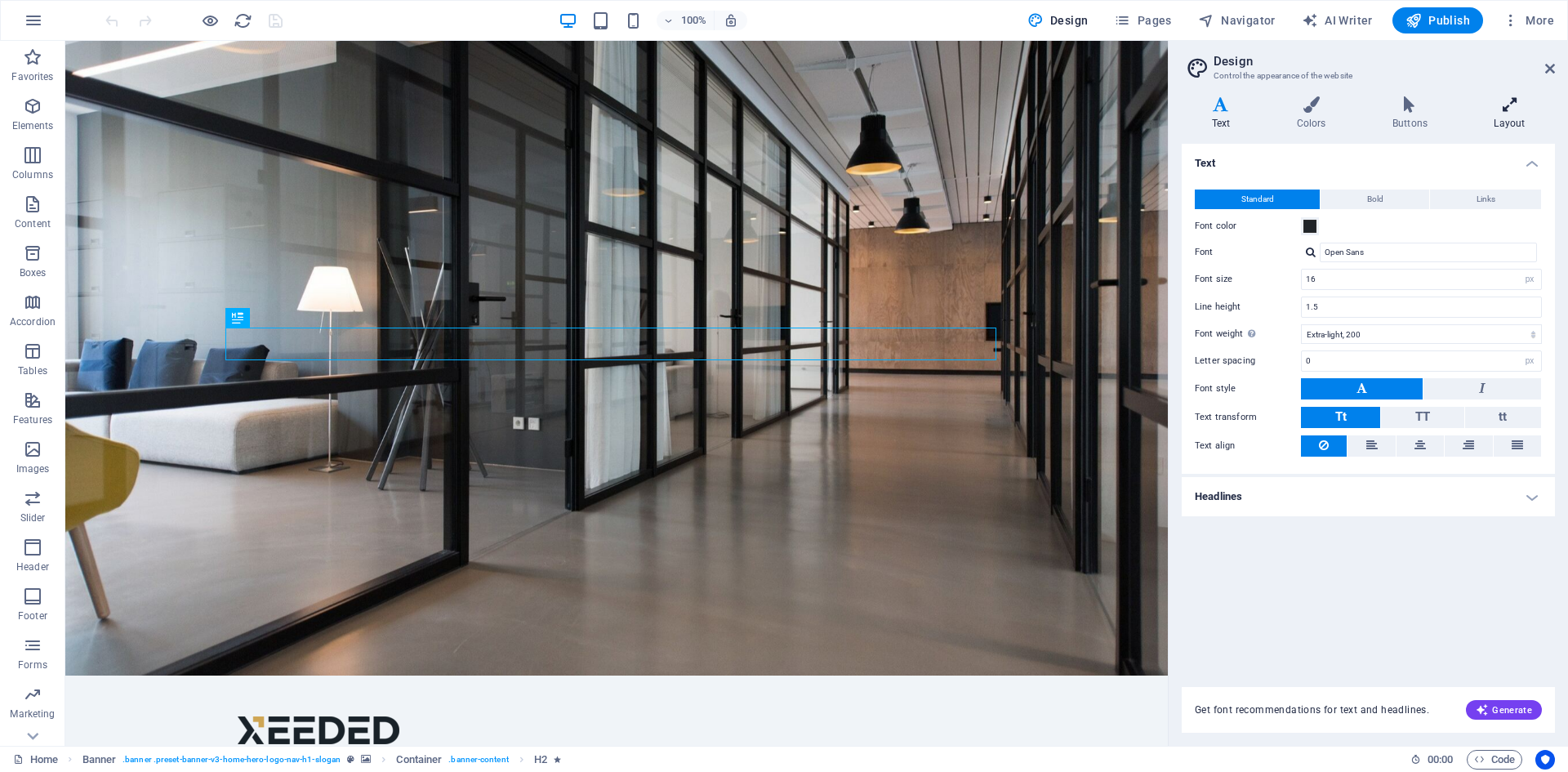
click at [1506, 120] on h4 "Layout" at bounding box center [1510, 114] width 91 height 34
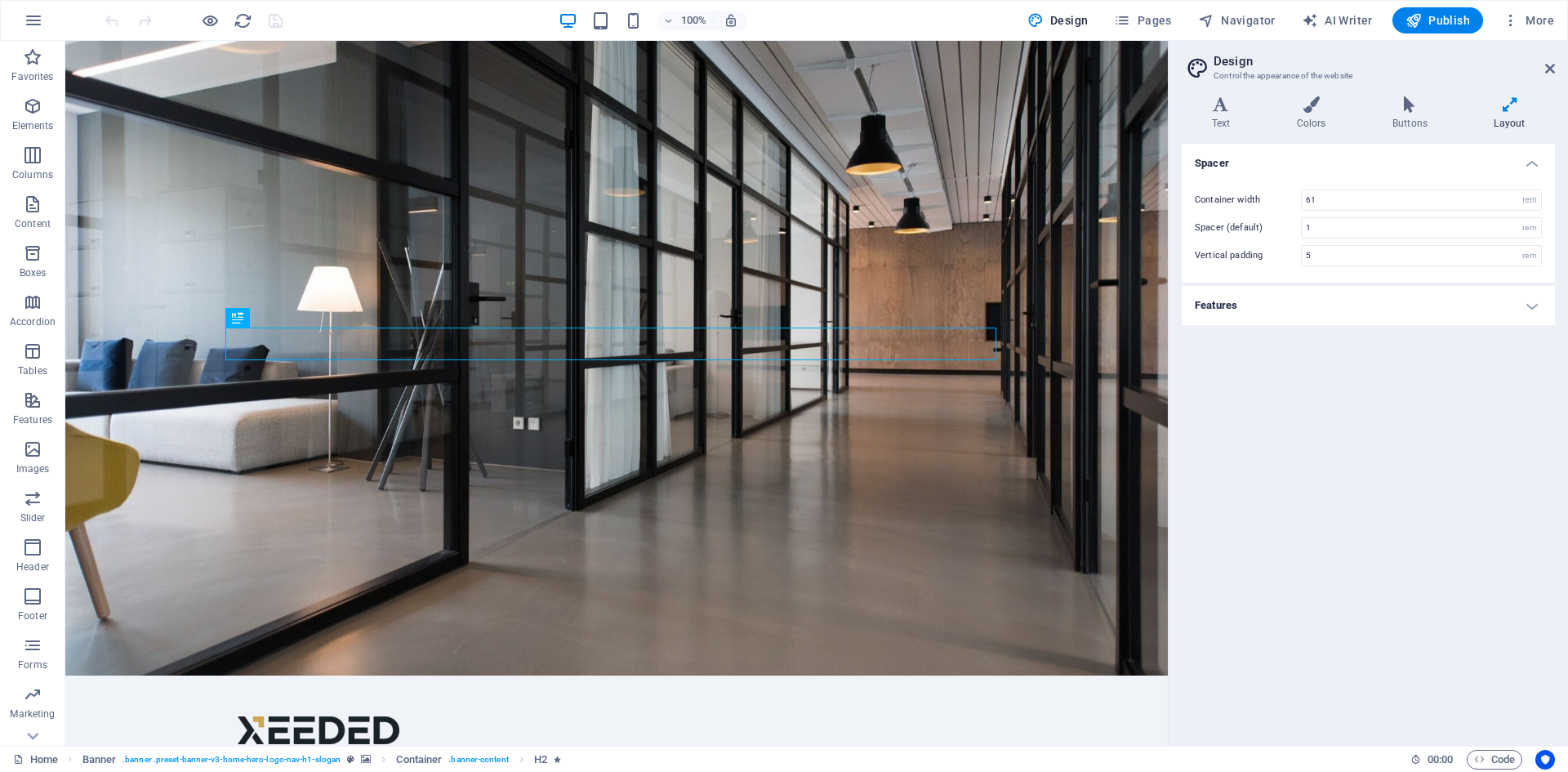
click at [1524, 307] on h4 "Features" at bounding box center [1369, 306] width 373 height 39
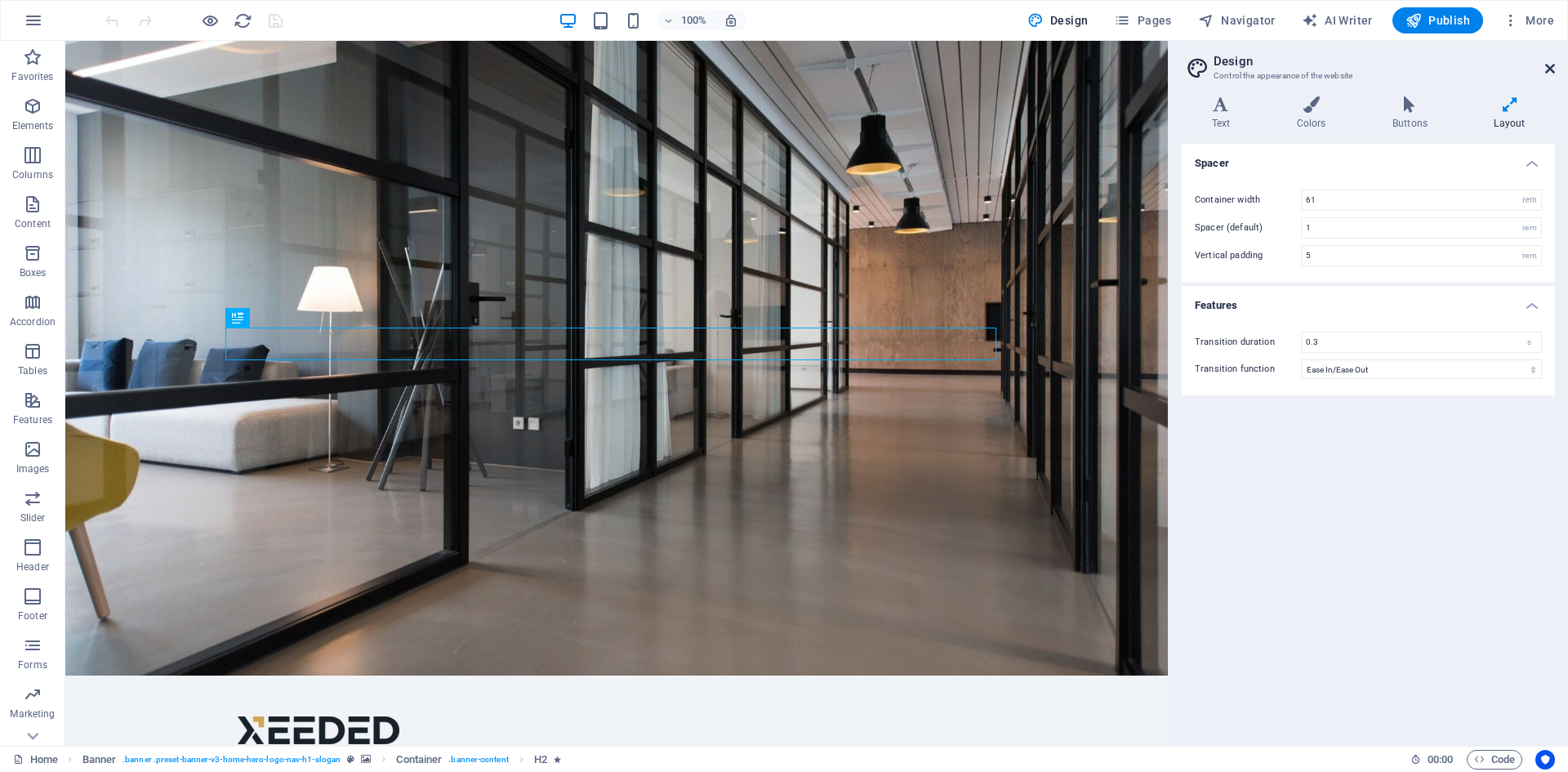
click at [1547, 64] on icon at bounding box center [1550, 69] width 10 height 13
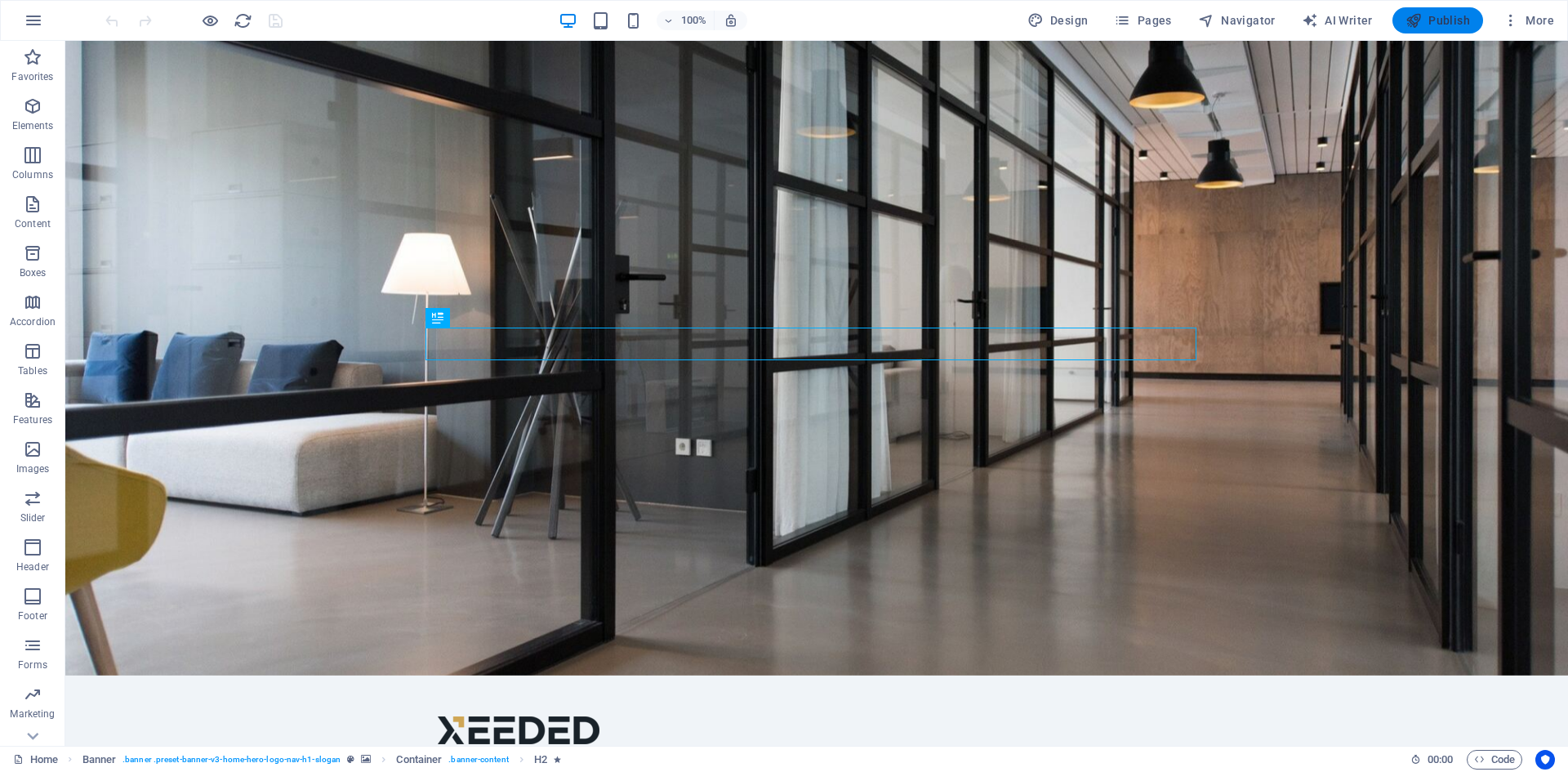
click at [1434, 19] on span "Publish" at bounding box center [1438, 20] width 64 height 16
